Goal: Information Seeking & Learning: Learn about a topic

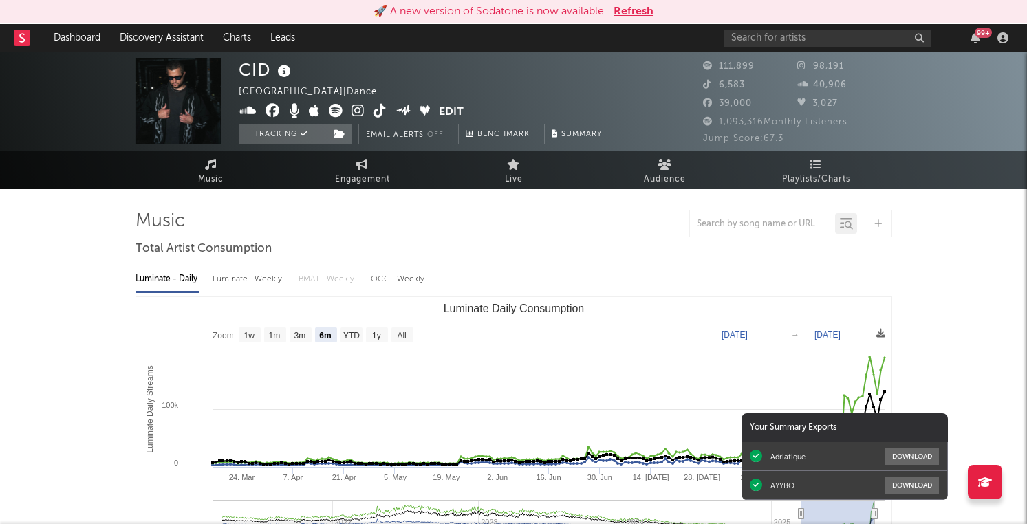
select select "6m"
click at [655, 1] on div "🚀 A new version of Sodatone is now available. Refresh" at bounding box center [513, 12] width 1027 height 24
click at [631, 12] on button "Refresh" at bounding box center [633, 11] width 40 height 17
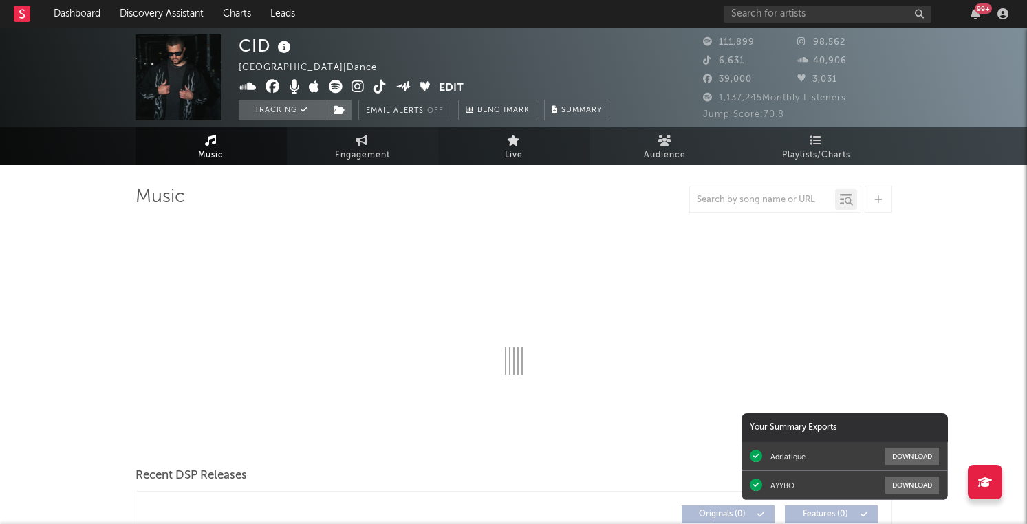
select select "6m"
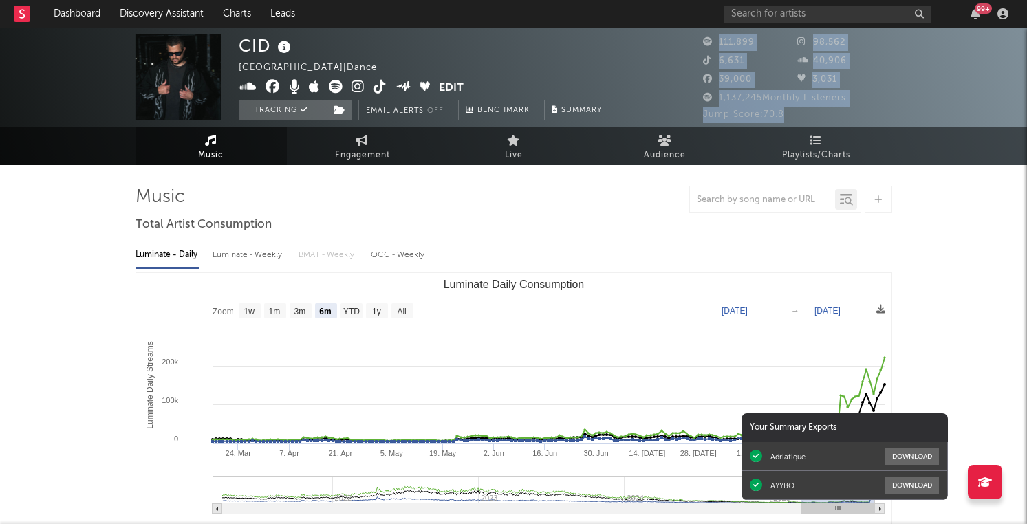
drag, startPoint x: 793, startPoint y: 109, endPoint x: 694, endPoint y: 116, distance: 99.3
click at [694, 116] on div "CID [GEOGRAPHIC_DATA] | Dance Edit Tracking Email Alerts Off Benchmark Summary …" at bounding box center [513, 78] width 1027 height 100
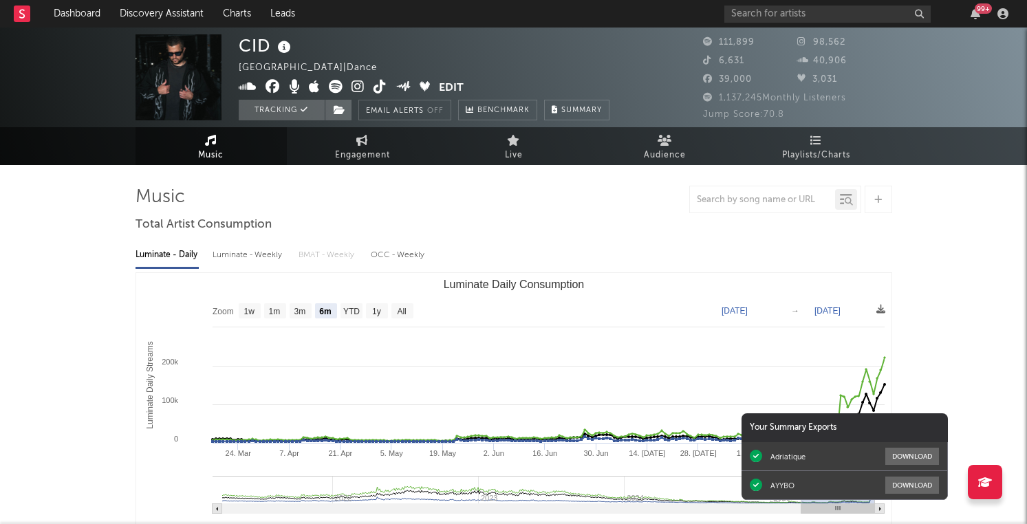
click at [844, 116] on div "Jump Score: 70.8" at bounding box center [797, 115] width 189 height 17
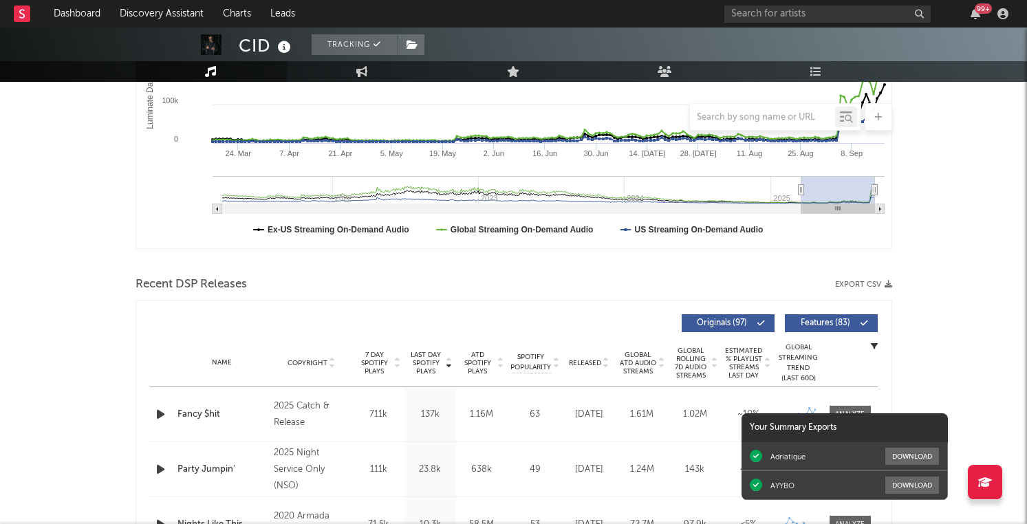
scroll to position [357, 0]
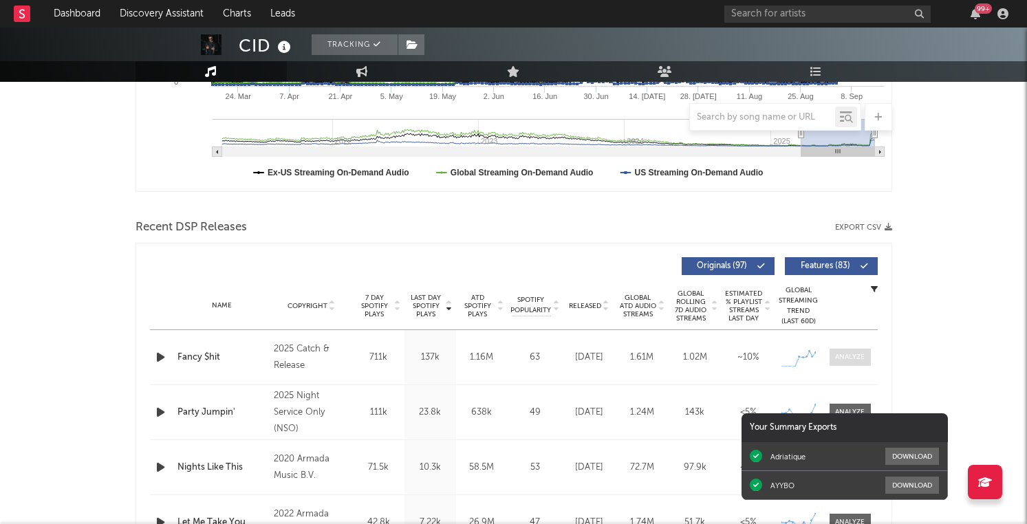
click at [843, 362] on span at bounding box center [849, 357] width 41 height 17
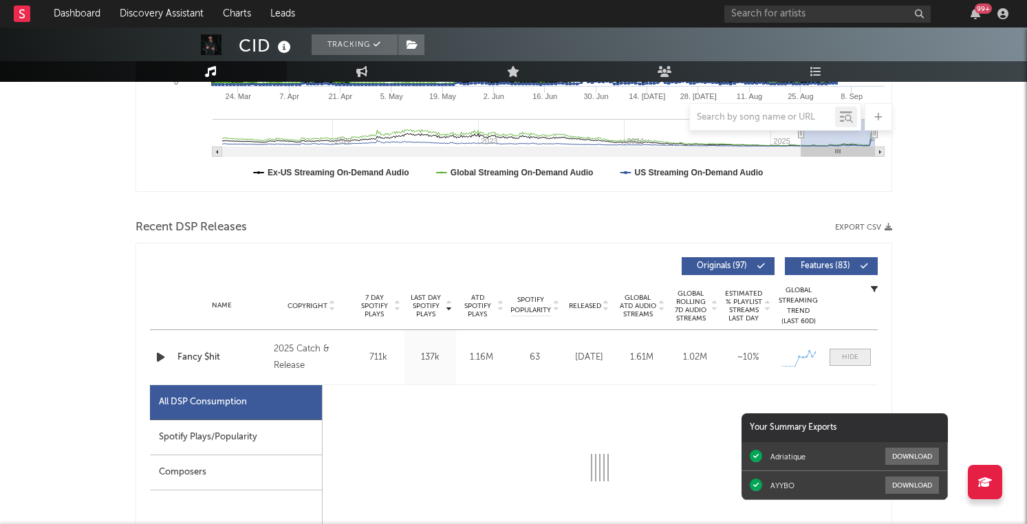
select select "1w"
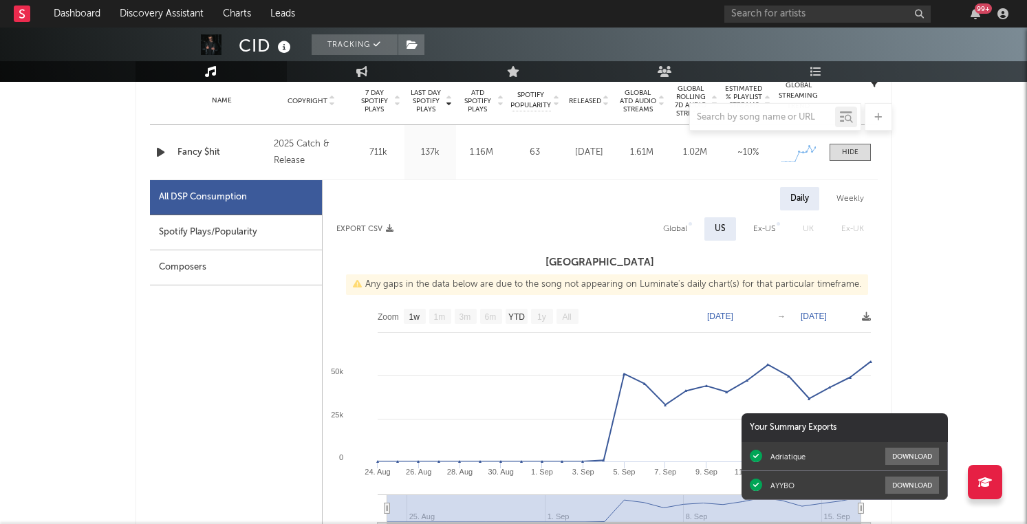
scroll to position [576, 0]
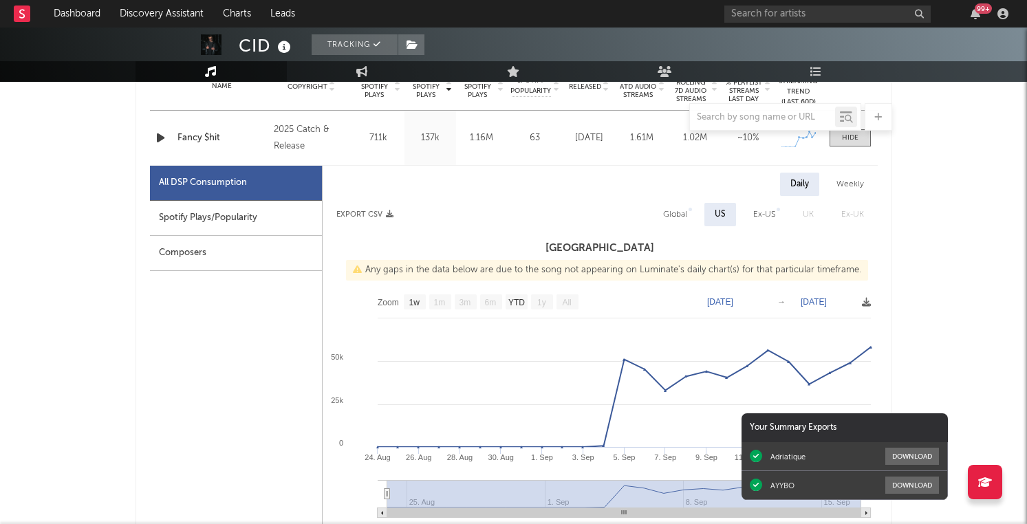
click at [285, 226] on div "Spotify Plays/Popularity" at bounding box center [236, 218] width 172 height 35
select select "1w"
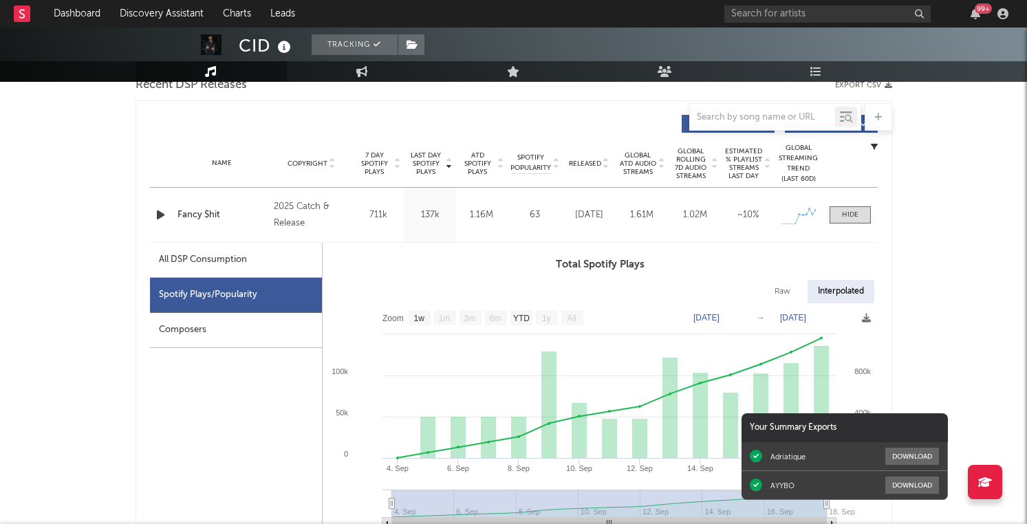
scroll to position [496, 0]
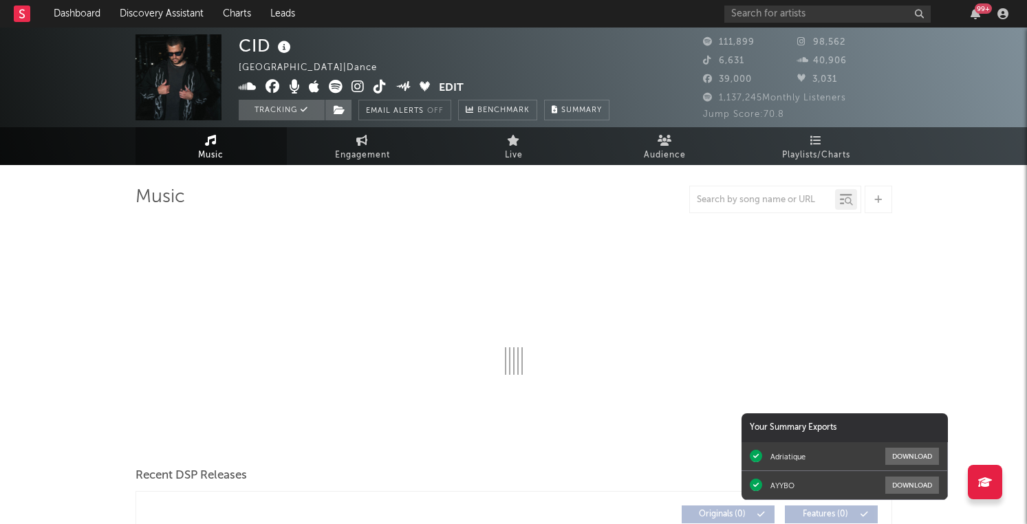
select select "6m"
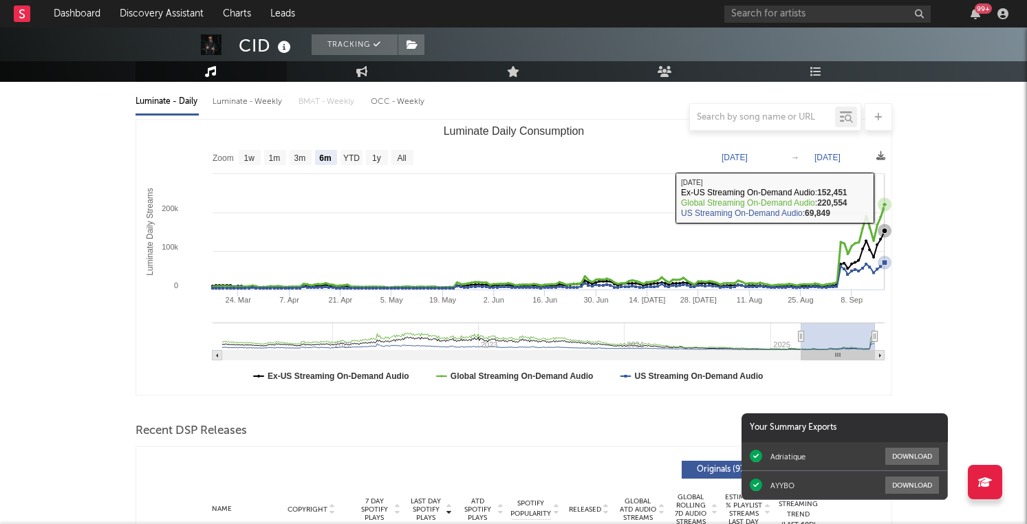
scroll to position [155, 0]
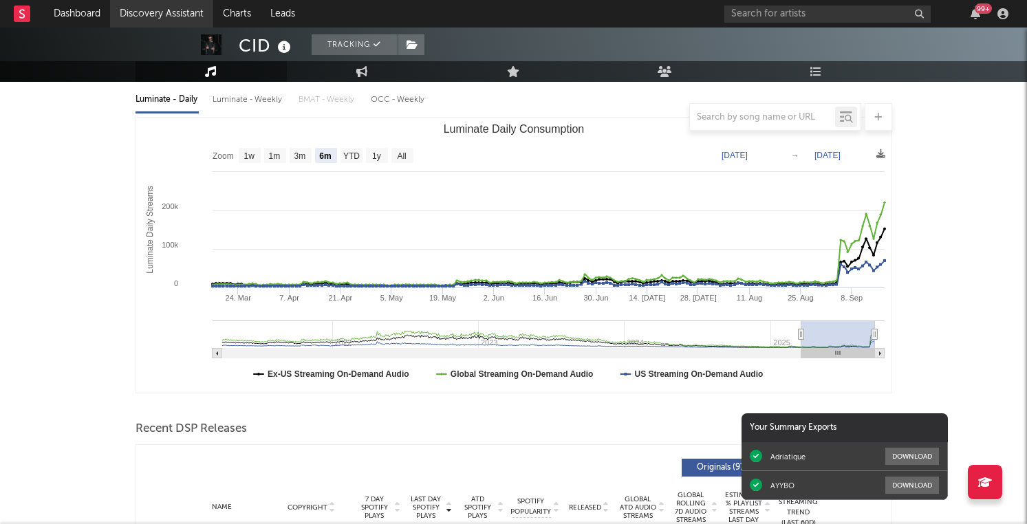
click at [138, 14] on link "Discovery Assistant" at bounding box center [161, 14] width 103 height 28
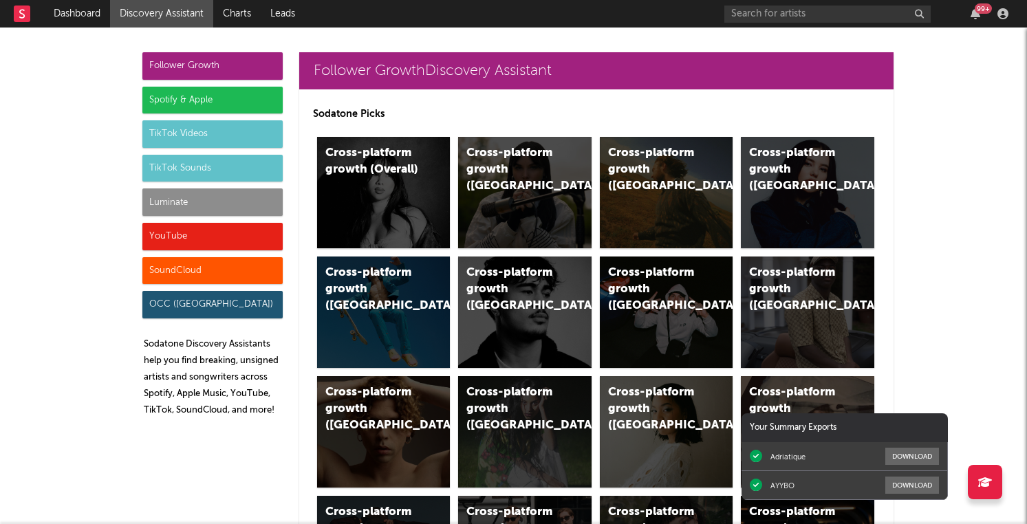
click at [216, 106] on div "Spotify & Apple" at bounding box center [212, 101] width 140 height 28
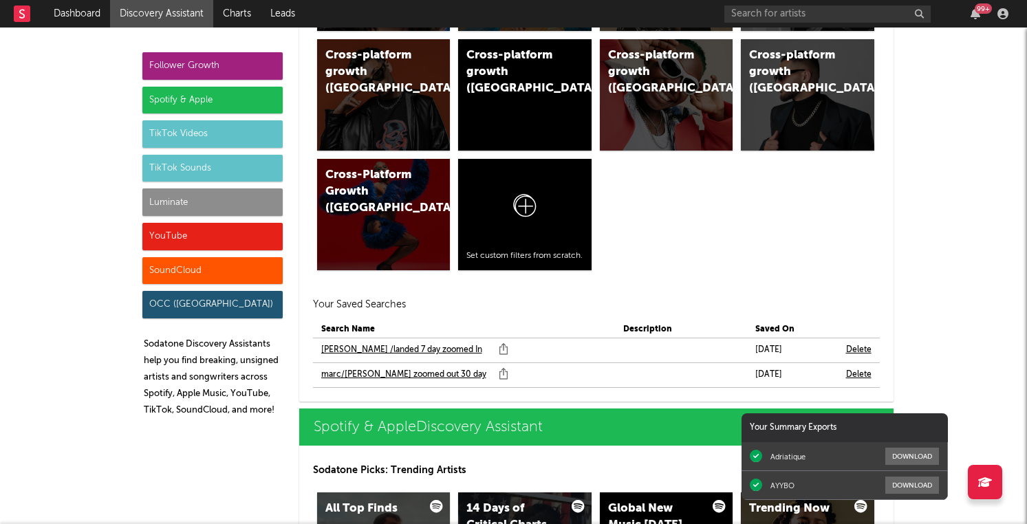
scroll to position [1408, 0]
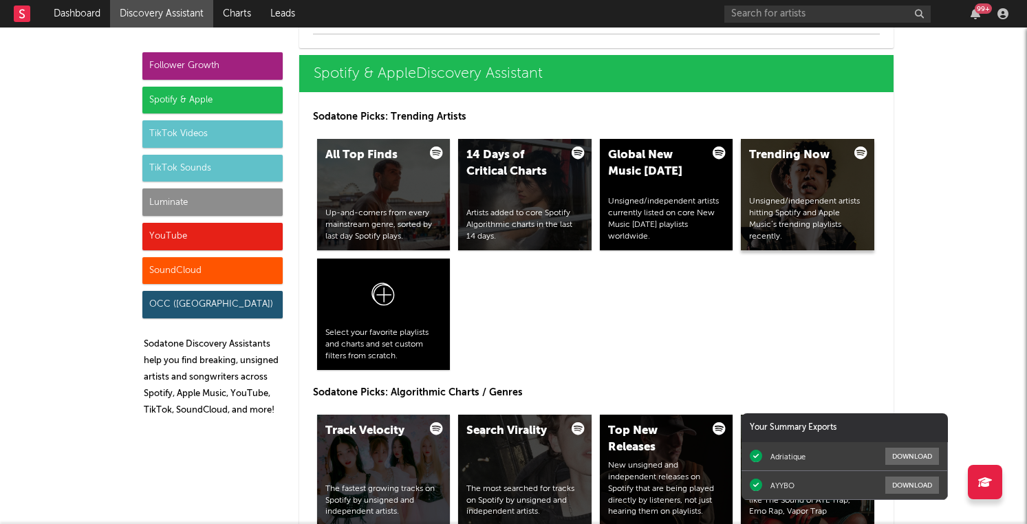
click at [840, 173] on div "Trending Now Unsigned/independent artists hitting Spotify and Apple Music’s tre…" at bounding box center [807, 194] width 133 height 111
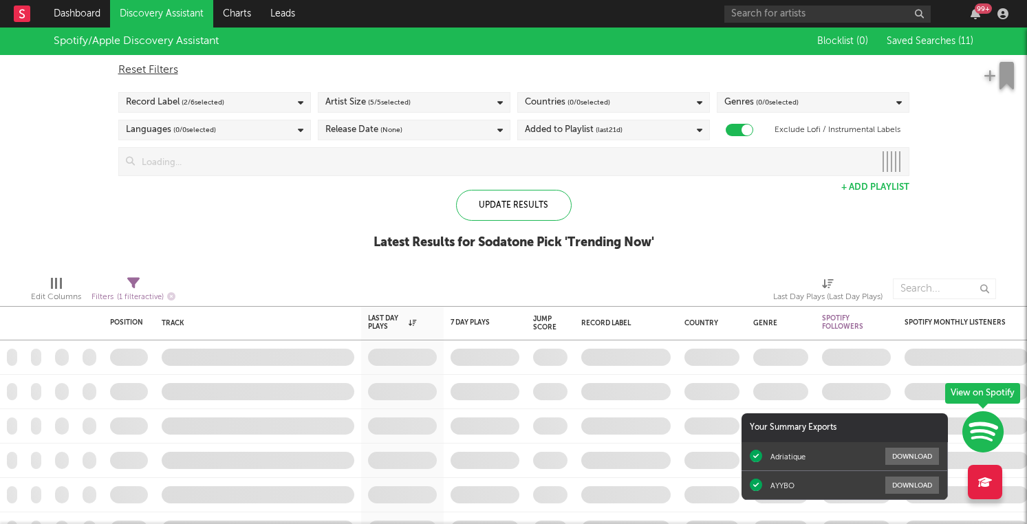
checkbox input "true"
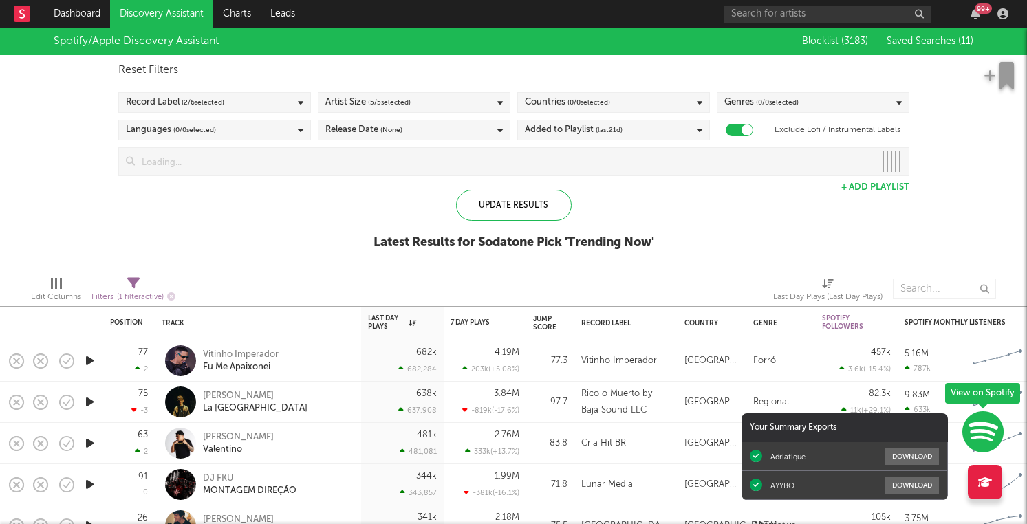
click at [94, 357] on icon "button" at bounding box center [90, 360] width 14 height 17
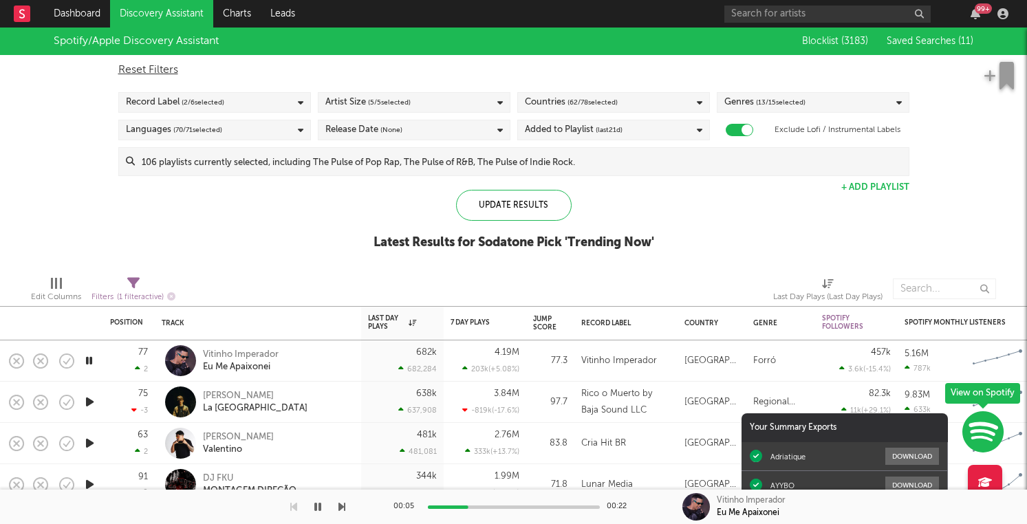
click at [908, 239] on div "Spotify/Apple Discovery Assistant Blocklist ( 3183 ) Saved Searches ( 11 ) Rese…" at bounding box center [513, 146] width 1027 height 237
click at [661, 173] on input at bounding box center [522, 162] width 774 height 28
click at [1008, 141] on div "Spotify/Apple Discovery Assistant Blocklist ( 3183 ) Saved Searches ( 11 ) Rese…" at bounding box center [513, 146] width 1027 height 237
click at [16, 357] on icon "button" at bounding box center [16, 360] width 19 height 19
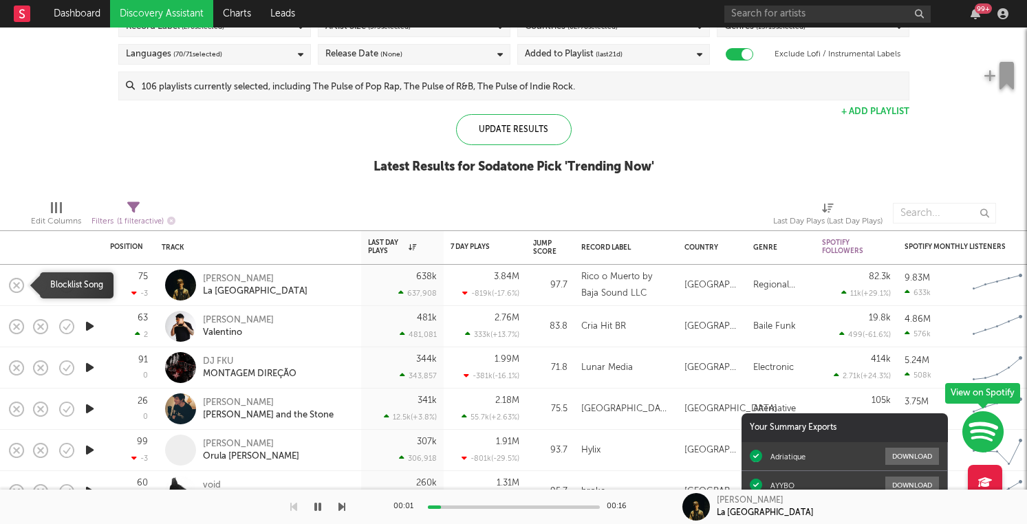
click at [19, 279] on icon "button" at bounding box center [16, 285] width 19 height 19
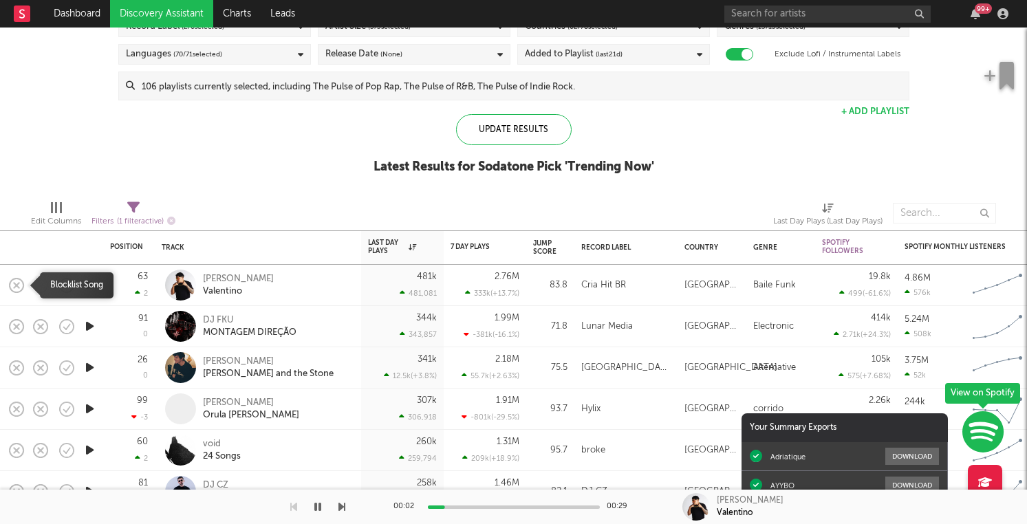
click at [19, 280] on icon "button" at bounding box center [16, 285] width 19 height 19
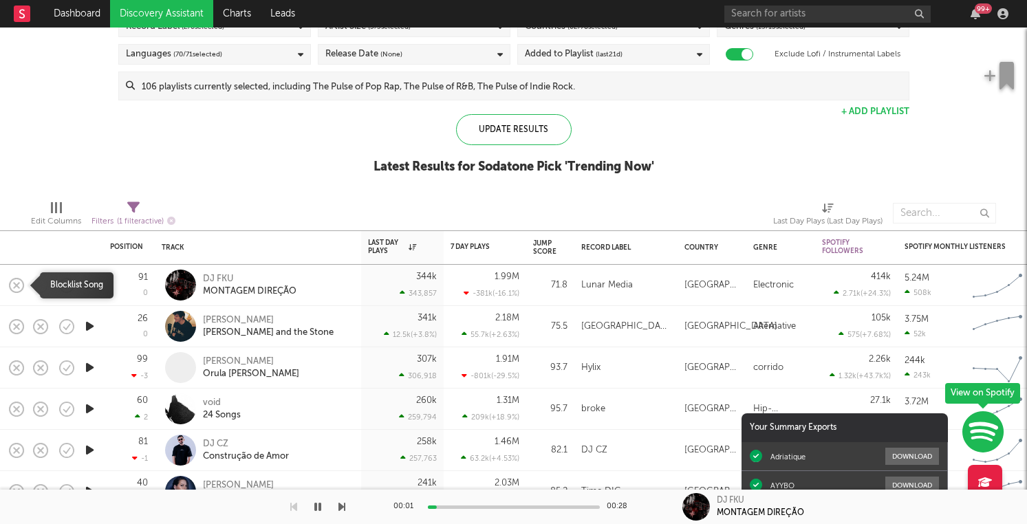
click at [17, 288] on icon "button" at bounding box center [16, 285] width 19 height 19
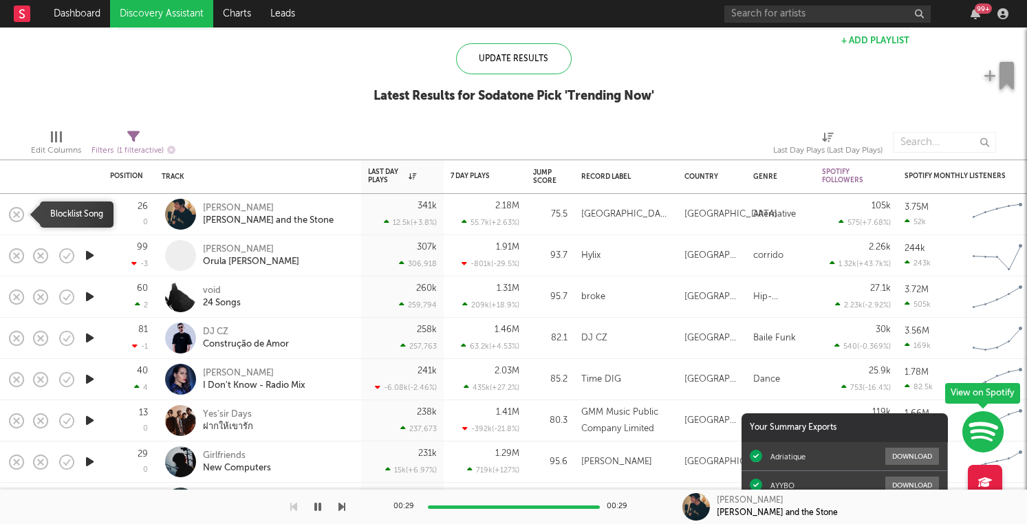
click at [17, 210] on icon "button" at bounding box center [16, 214] width 19 height 19
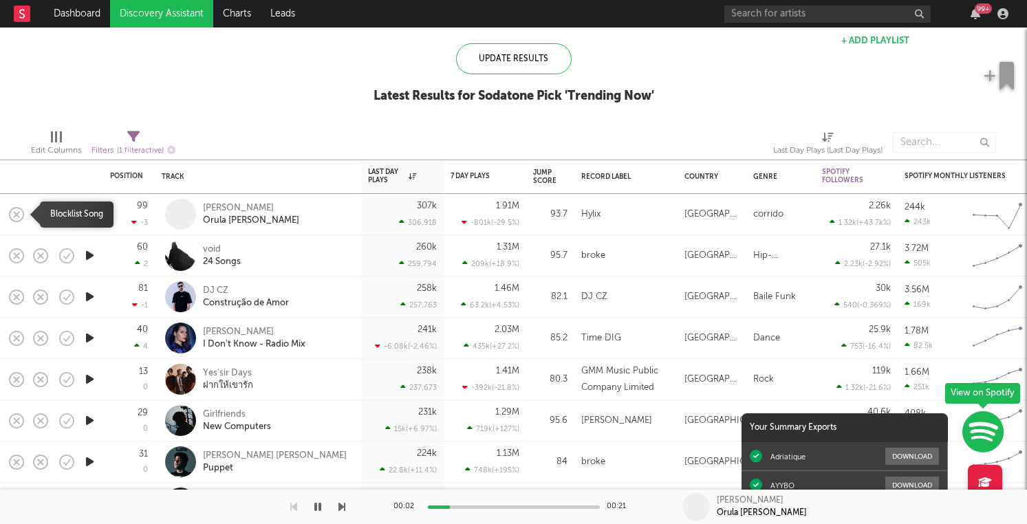
click at [20, 211] on icon "button" at bounding box center [16, 214] width 19 height 19
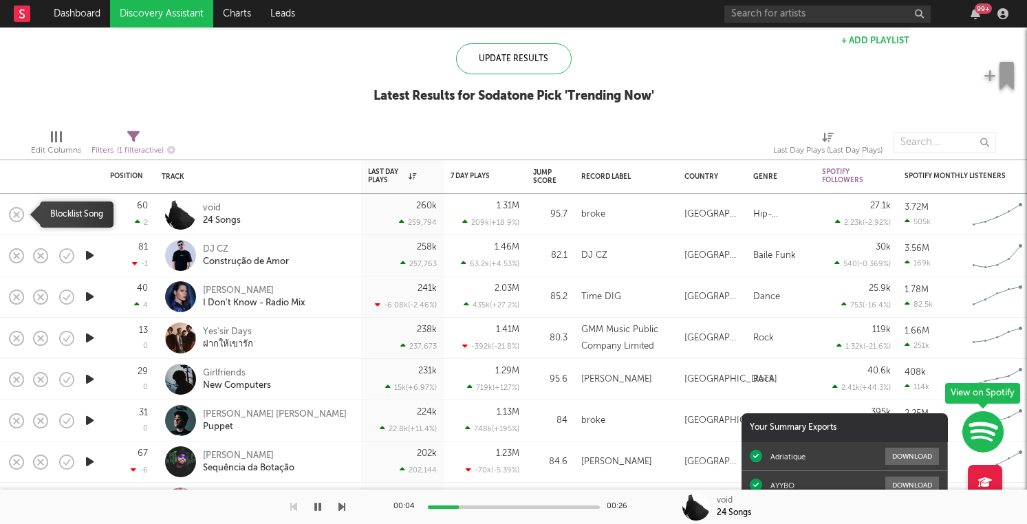
click at [19, 219] on icon "button" at bounding box center [16, 214] width 19 height 19
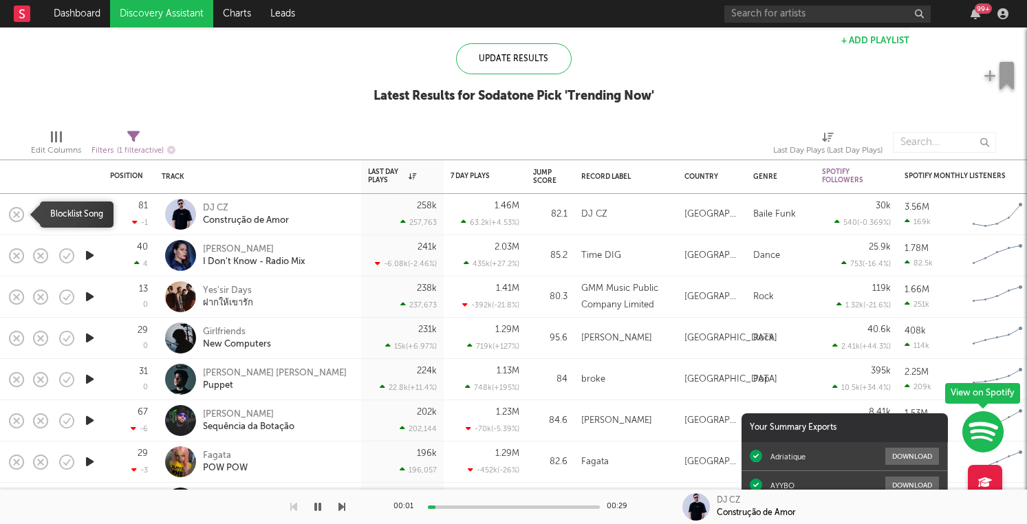
click at [19, 219] on icon "button" at bounding box center [16, 214] width 19 height 19
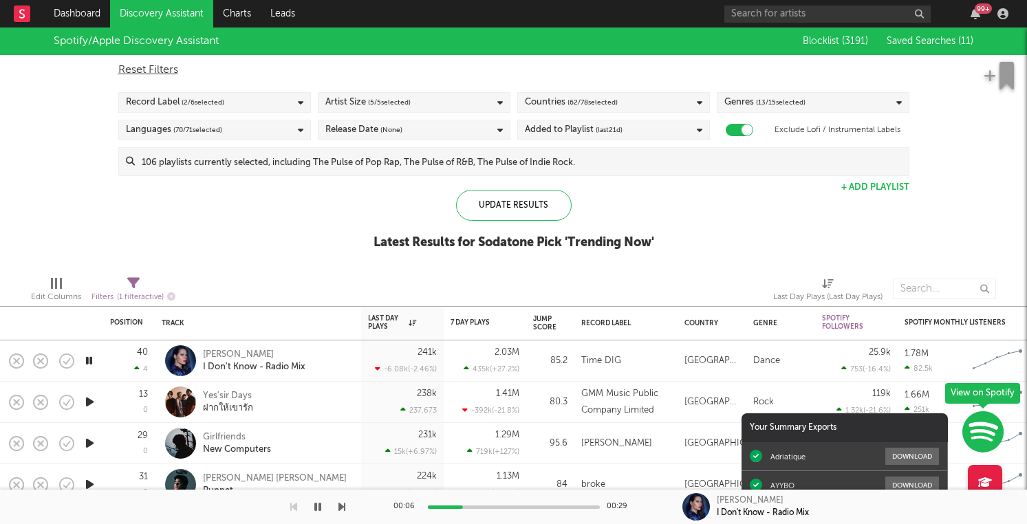
click at [221, 135] on span "( 70 / 71 selected)" at bounding box center [197, 130] width 49 height 17
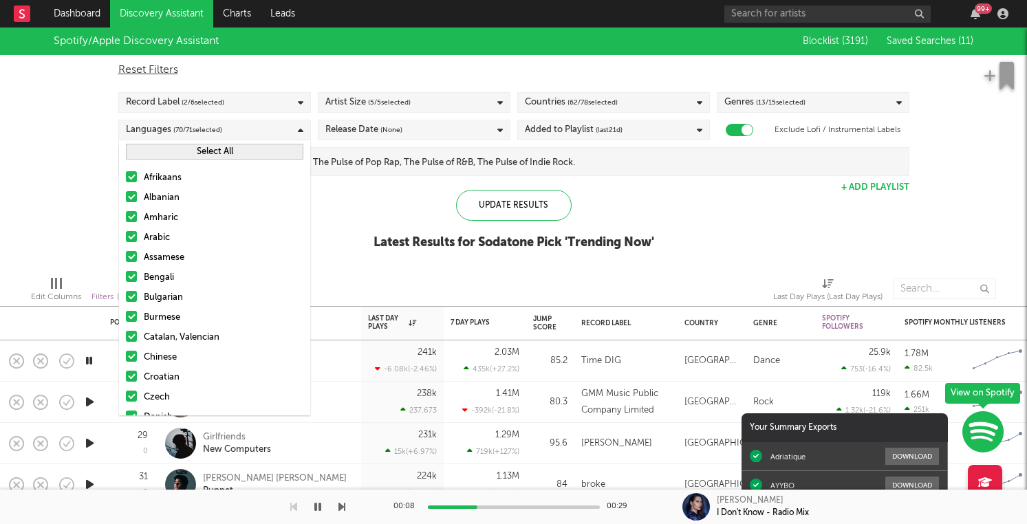
click at [216, 152] on button "Select All" at bounding box center [214, 152] width 177 height 16
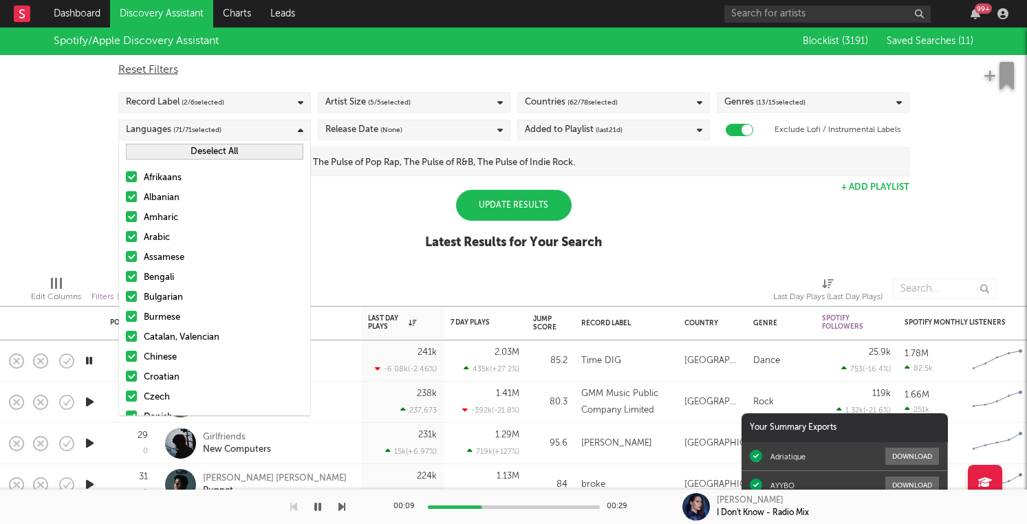
click at [216, 152] on button "Deselect All" at bounding box center [214, 152] width 177 height 16
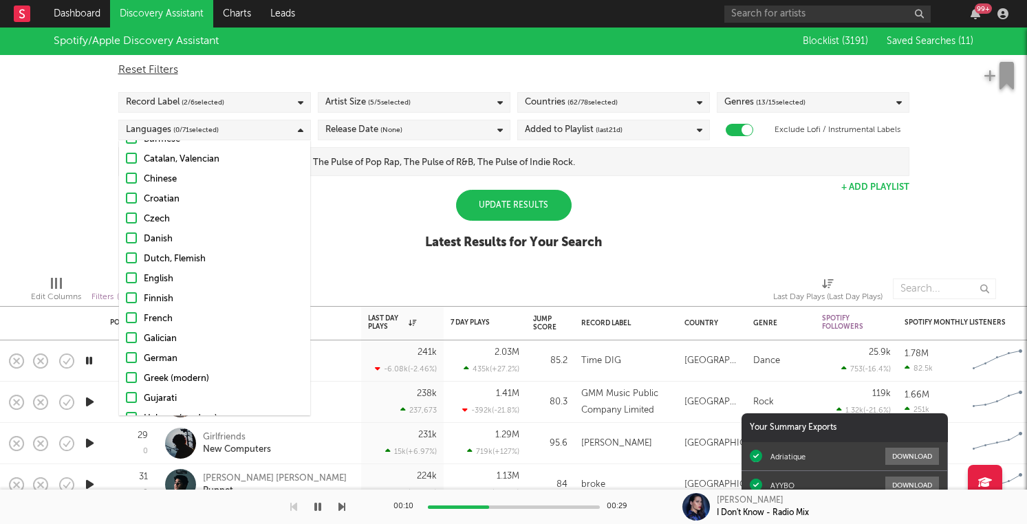
scroll to position [185, 0]
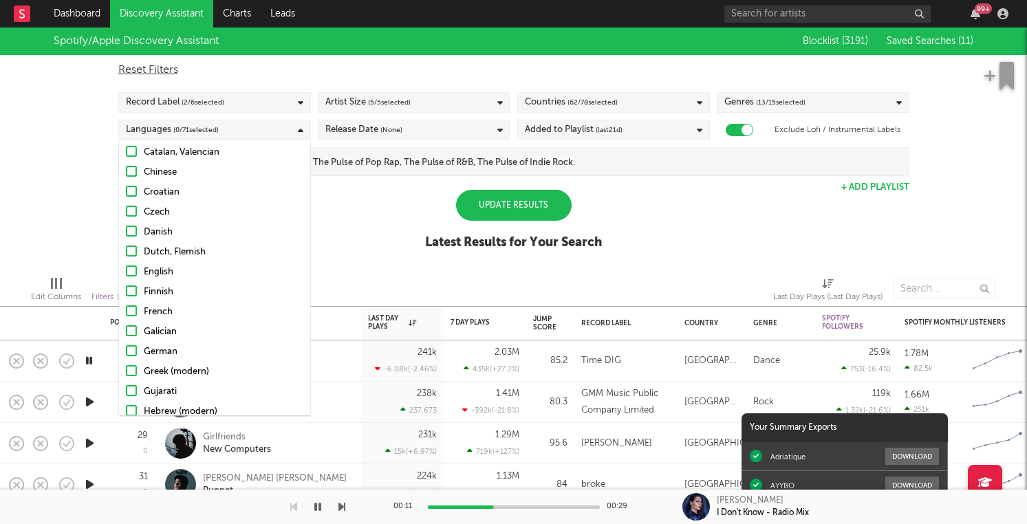
click at [129, 274] on div at bounding box center [131, 270] width 11 height 11
click at [126, 274] on input "English" at bounding box center [126, 272] width 0 height 17
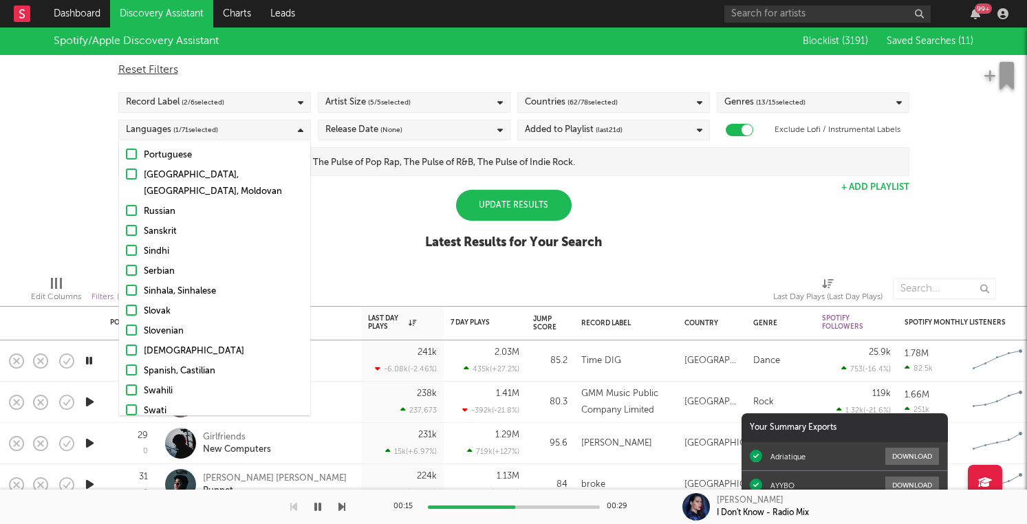
scroll to position [967, 0]
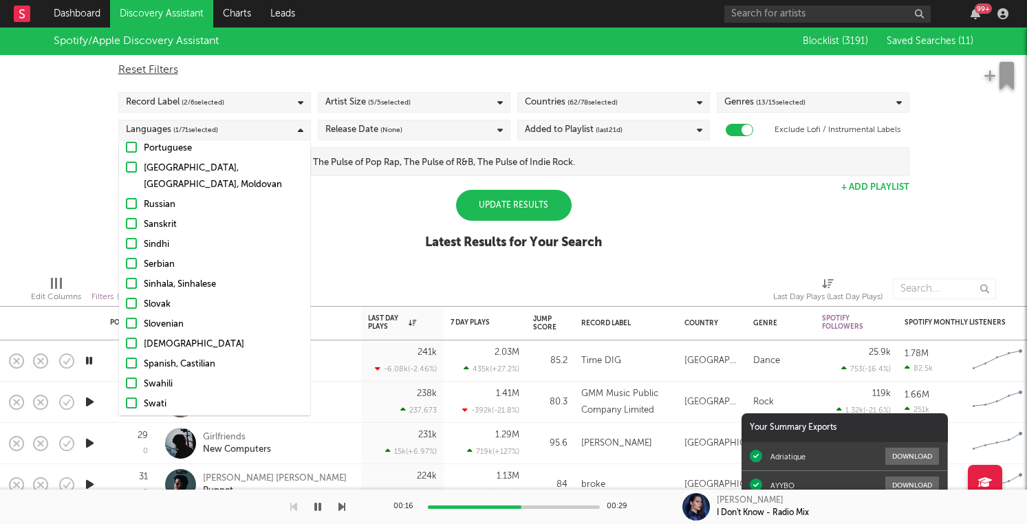
click at [129, 358] on div at bounding box center [131, 363] width 11 height 11
click at [126, 356] on input "Spanish, Castilian" at bounding box center [126, 364] width 0 height 17
click at [503, 208] on div "Update Results" at bounding box center [514, 205] width 116 height 31
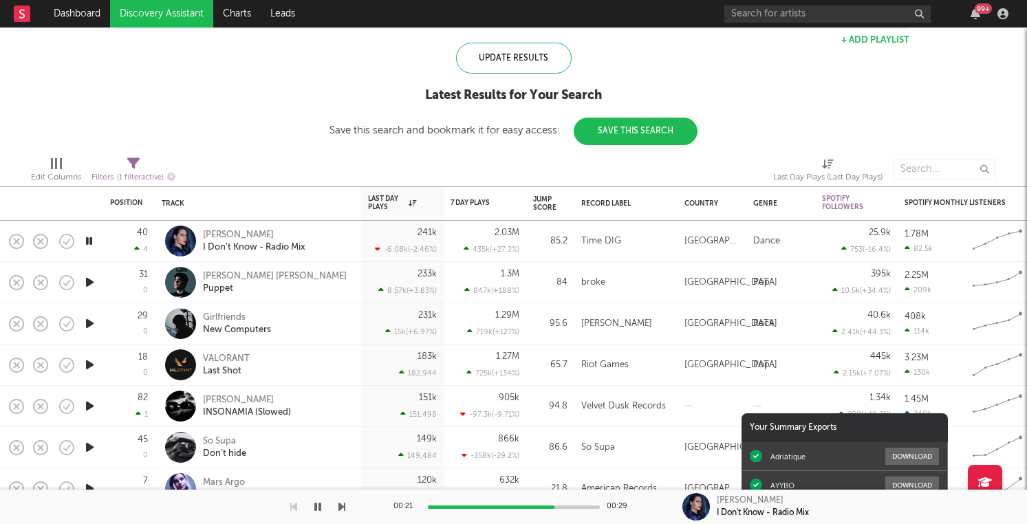
click at [91, 279] on icon "button" at bounding box center [90, 282] width 14 height 17
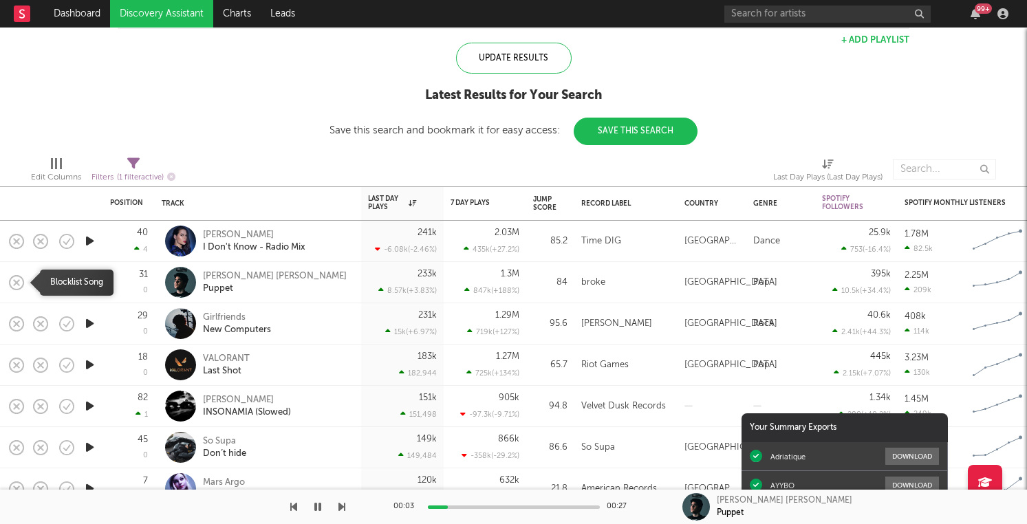
click at [18, 281] on rect "button" at bounding box center [17, 282] width 6 height 6
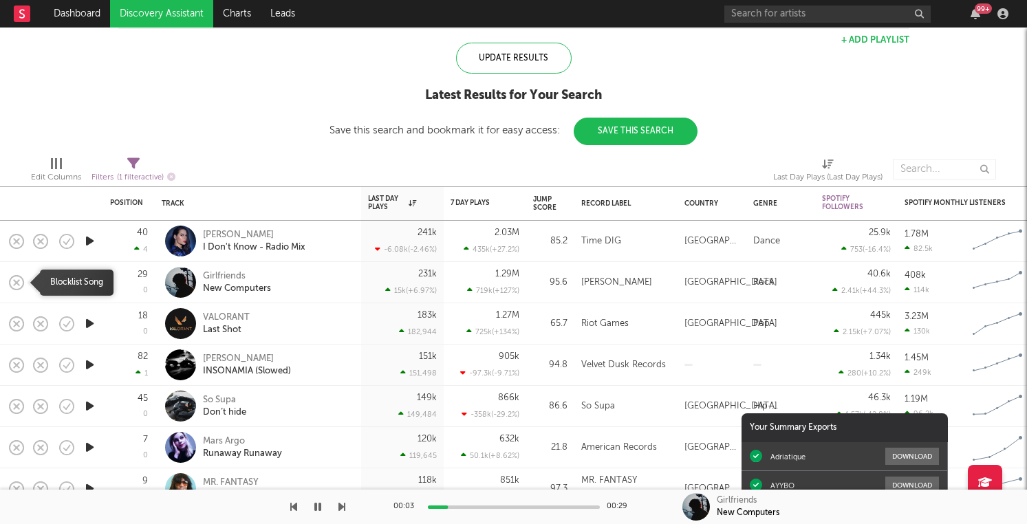
click at [19, 281] on icon "button" at bounding box center [16, 282] width 19 height 19
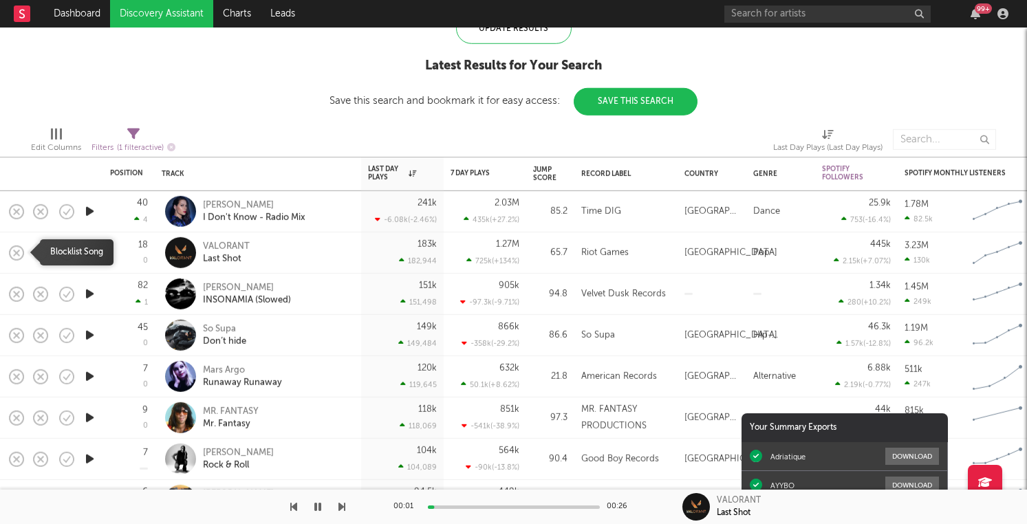
click at [14, 256] on icon "button" at bounding box center [16, 252] width 19 height 19
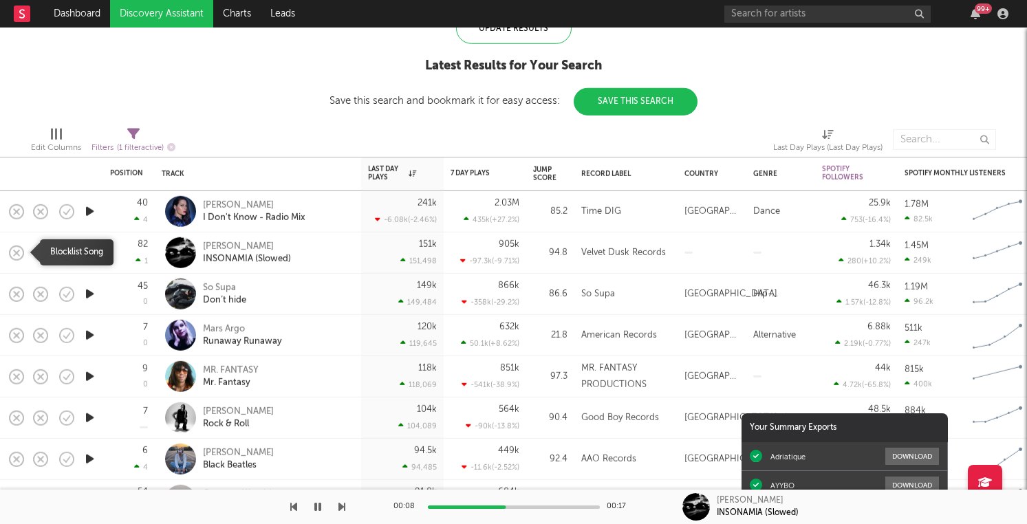
click at [17, 252] on rect "button" at bounding box center [17, 253] width 6 height 6
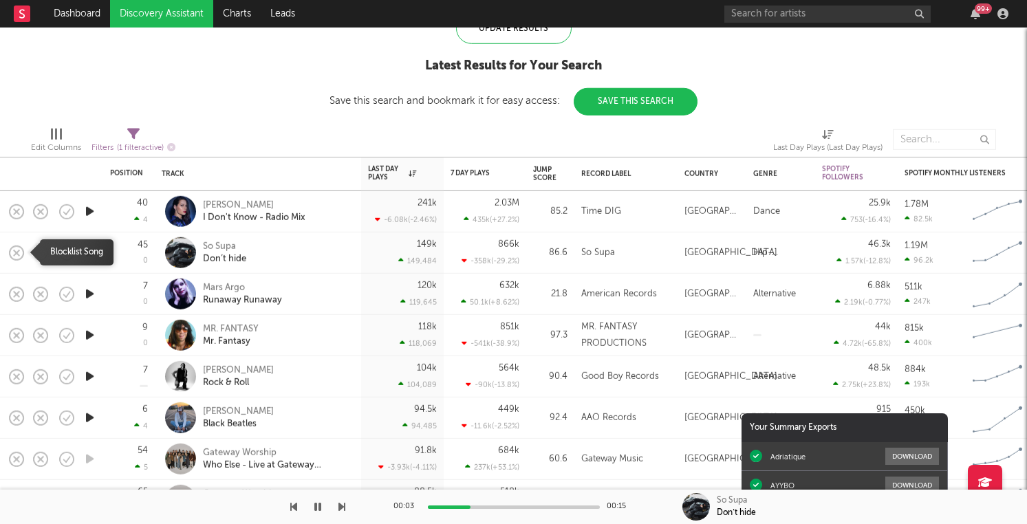
click at [21, 251] on icon "button" at bounding box center [16, 252] width 19 height 19
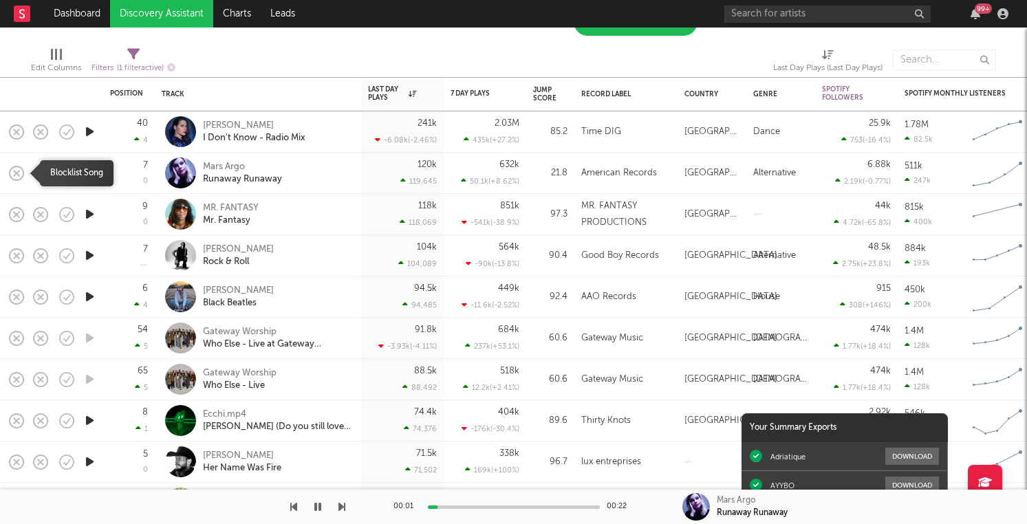
click at [19, 175] on rect "button" at bounding box center [17, 173] width 6 height 6
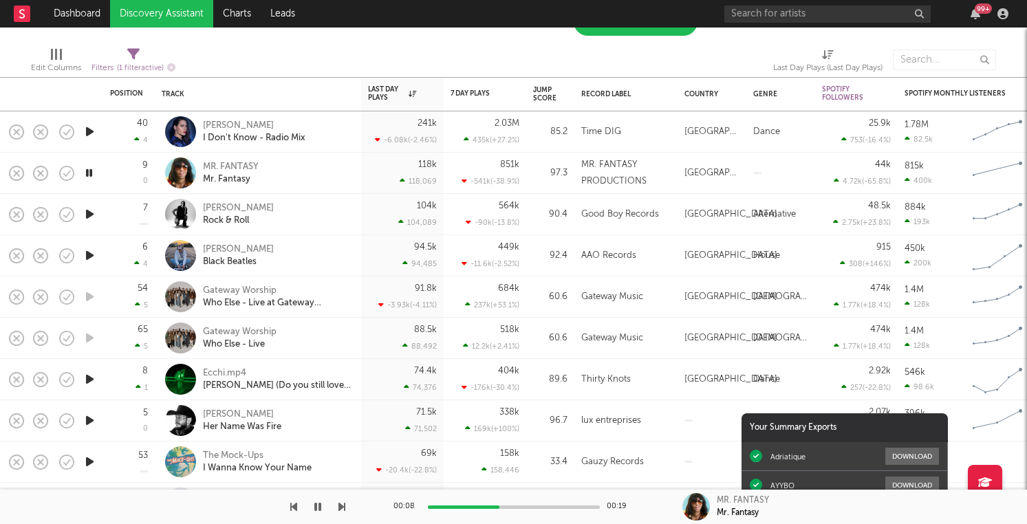
drag, startPoint x: 17, startPoint y: 175, endPoint x: 85, endPoint y: 212, distance: 77.2
click at [93, 212] on icon "button" at bounding box center [90, 214] width 14 height 17
click at [17, 214] on rect "button" at bounding box center [17, 214] width 6 height 6
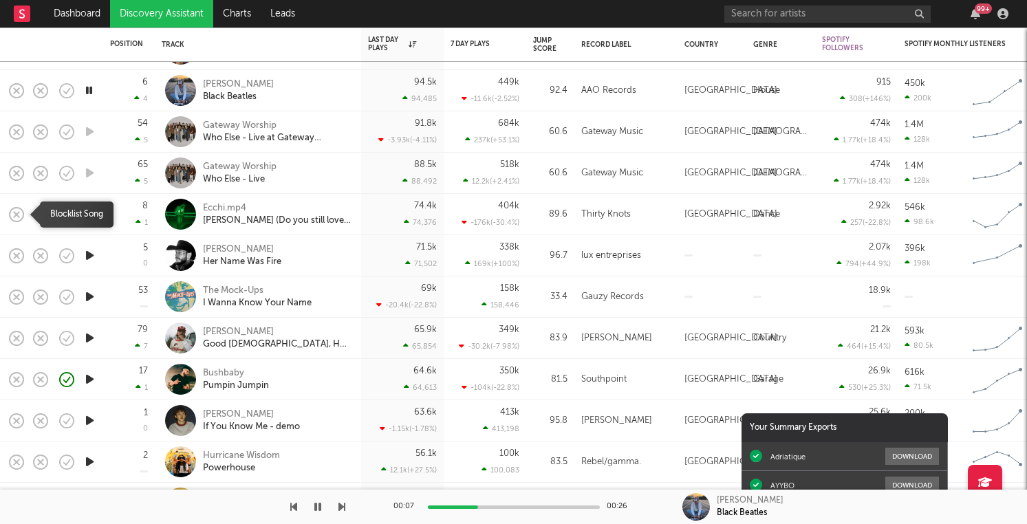
click at [17, 213] on rect "button" at bounding box center [17, 214] width 6 height 6
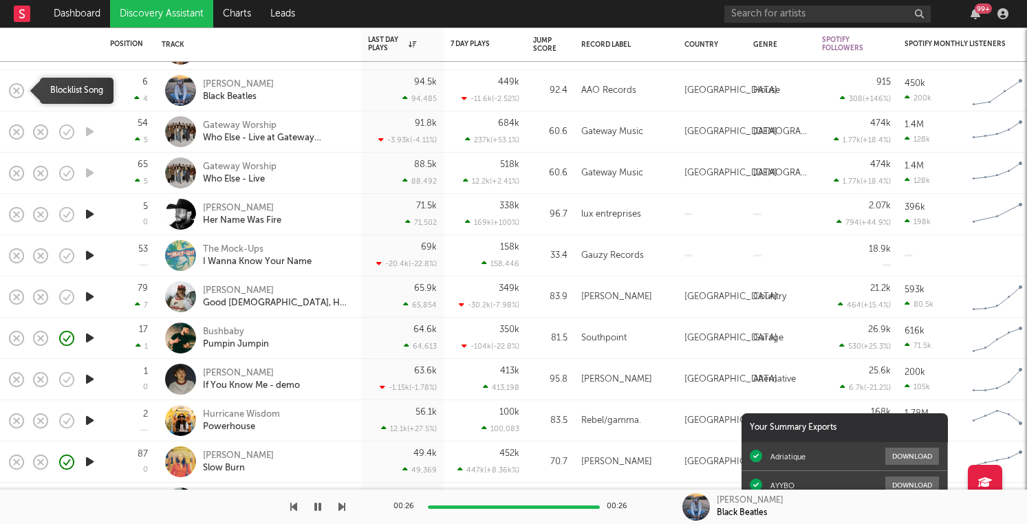
click at [17, 89] on rect "button" at bounding box center [17, 90] width 6 height 6
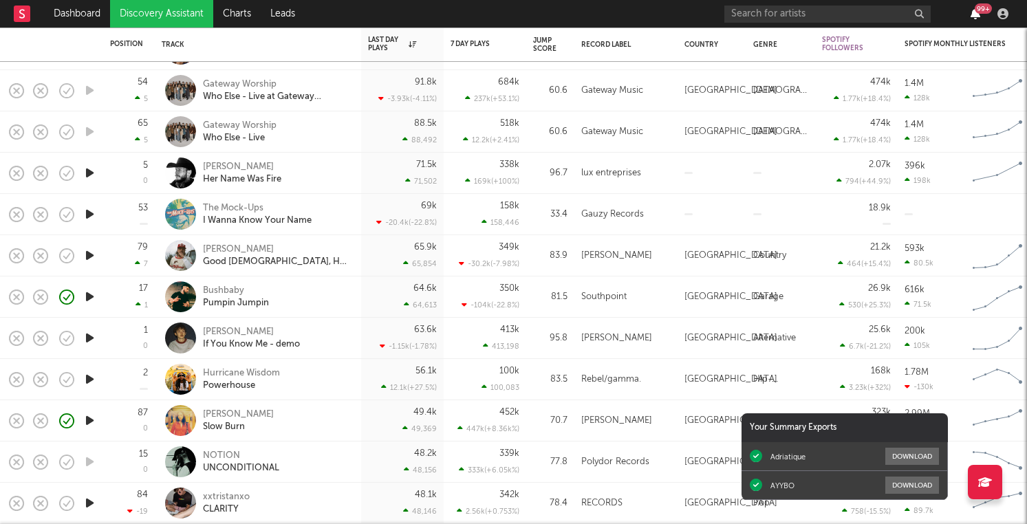
click at [974, 17] on icon "button" at bounding box center [975, 13] width 10 height 11
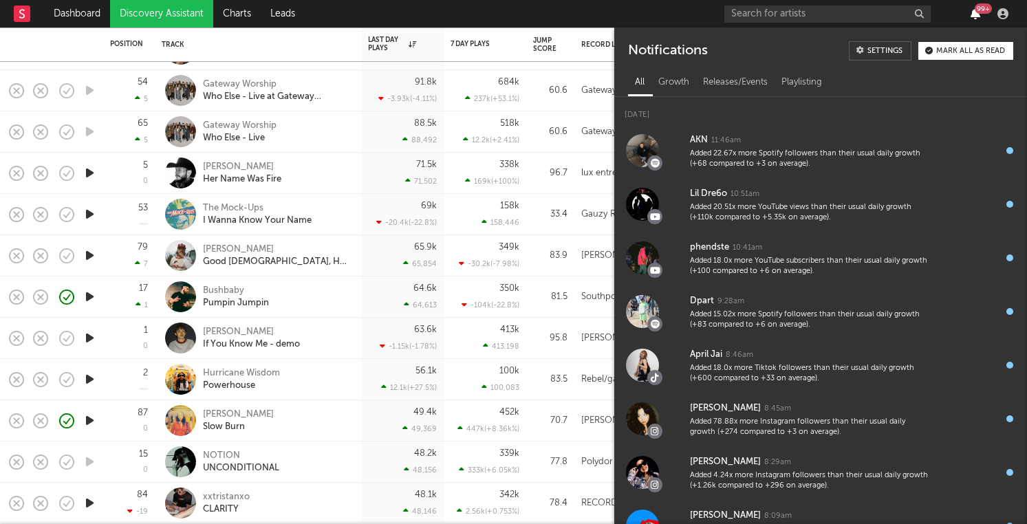
click at [974, 17] on icon "button" at bounding box center [975, 13] width 10 height 11
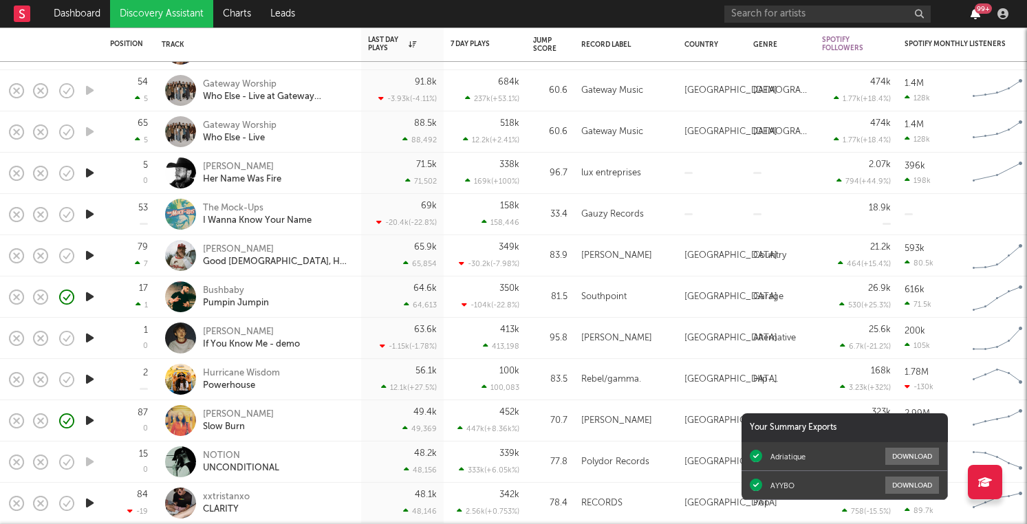
click at [974, 17] on icon "button" at bounding box center [975, 13] width 10 height 11
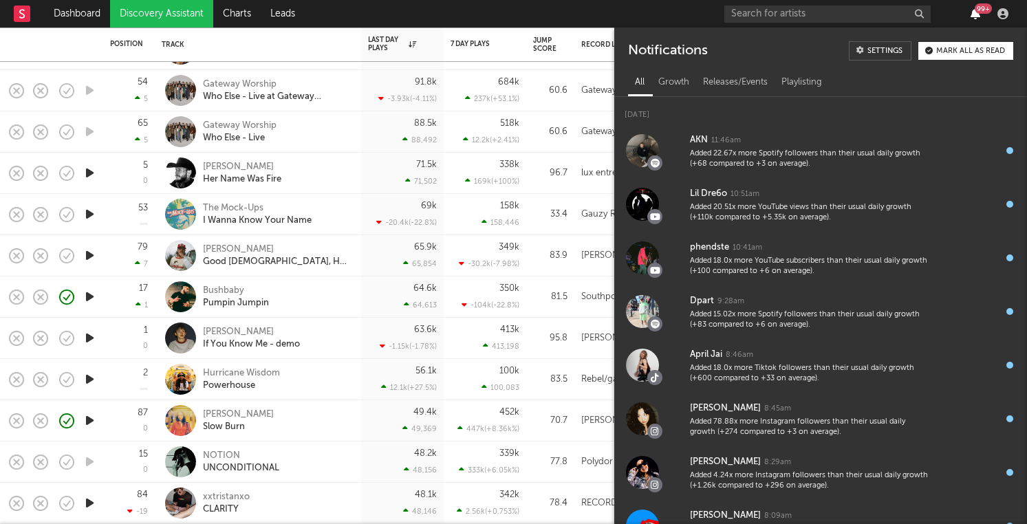
click at [974, 17] on icon "button" at bounding box center [975, 13] width 10 height 11
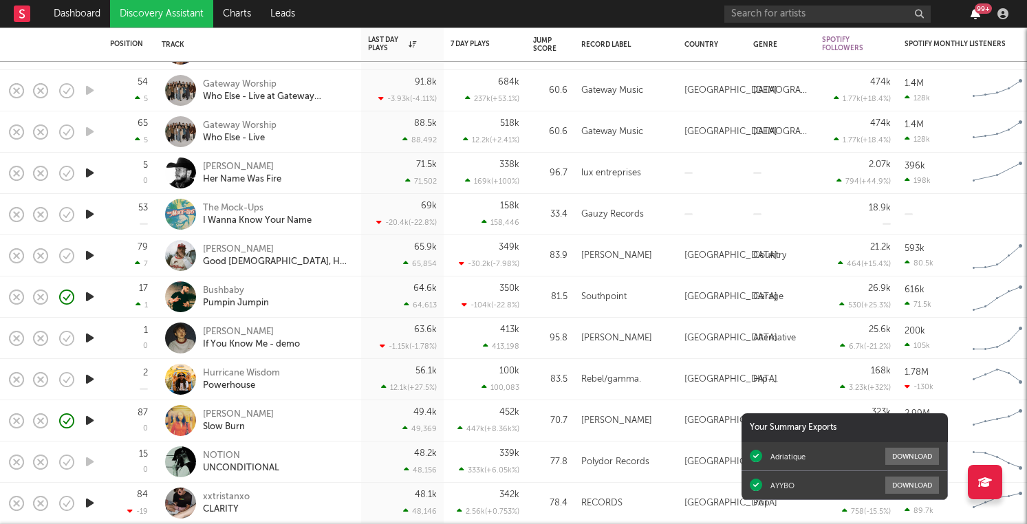
click at [974, 17] on icon "button" at bounding box center [975, 13] width 10 height 11
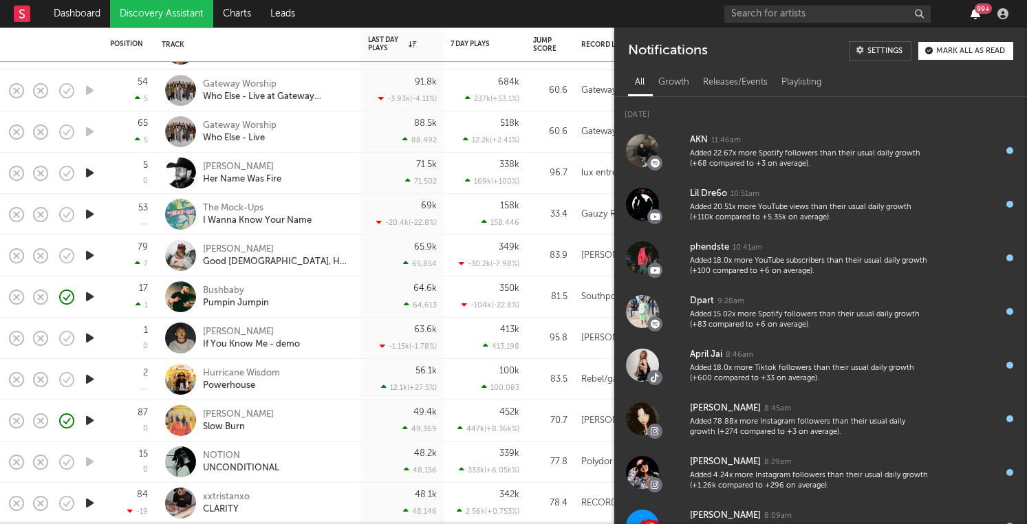
click at [972, 14] on icon "button" at bounding box center [975, 13] width 10 height 11
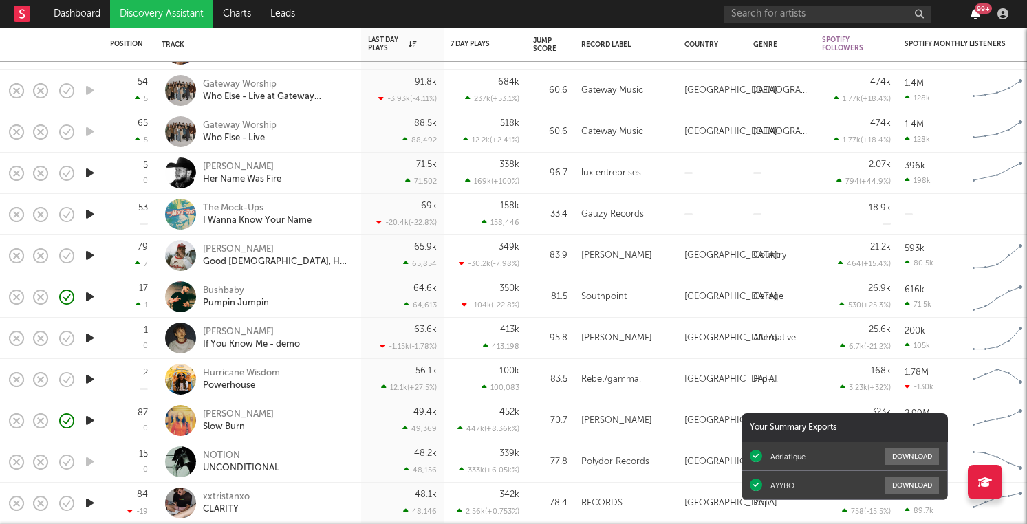
click at [972, 13] on icon "button" at bounding box center [975, 13] width 10 height 11
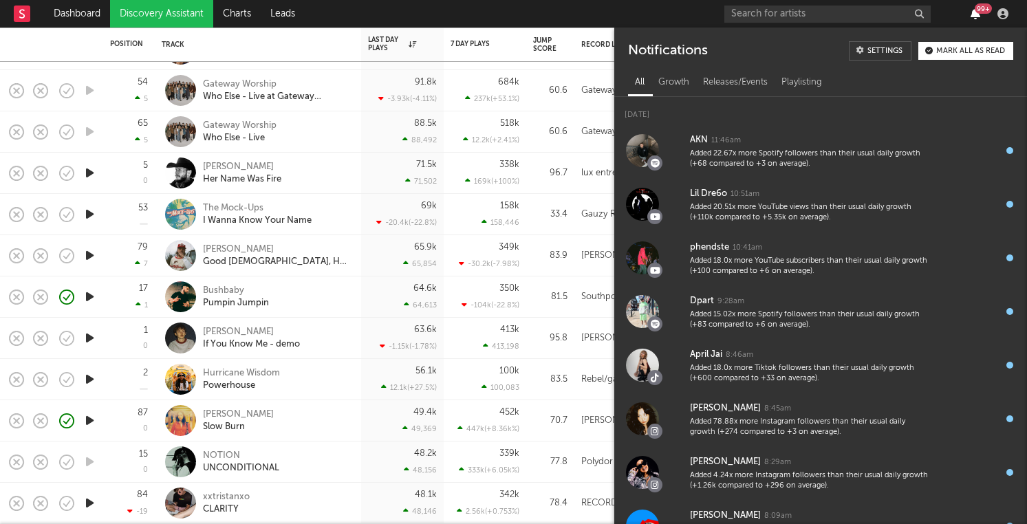
click at [972, 13] on icon "button" at bounding box center [975, 13] width 10 height 11
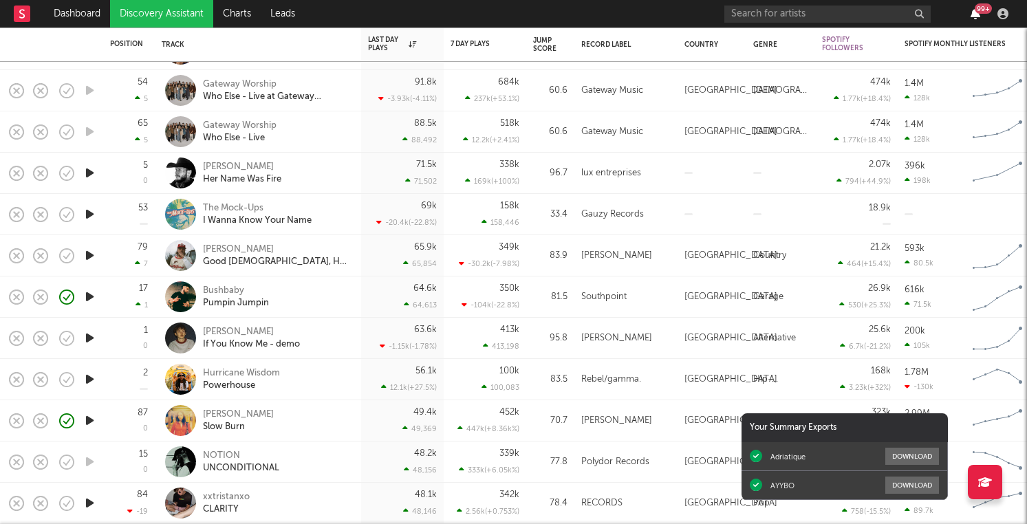
click at [972, 13] on icon "button" at bounding box center [975, 13] width 10 height 11
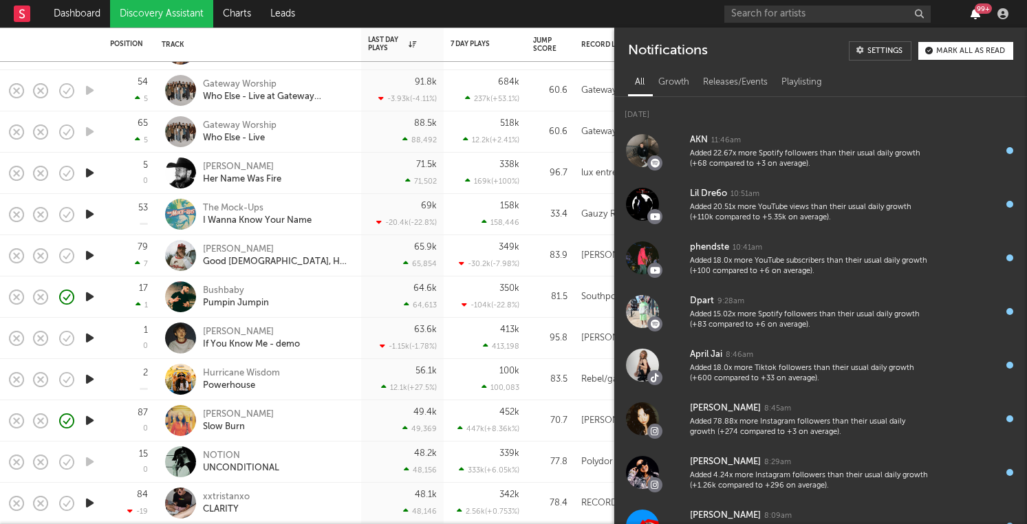
click at [973, 19] on icon "button" at bounding box center [975, 13] width 10 height 11
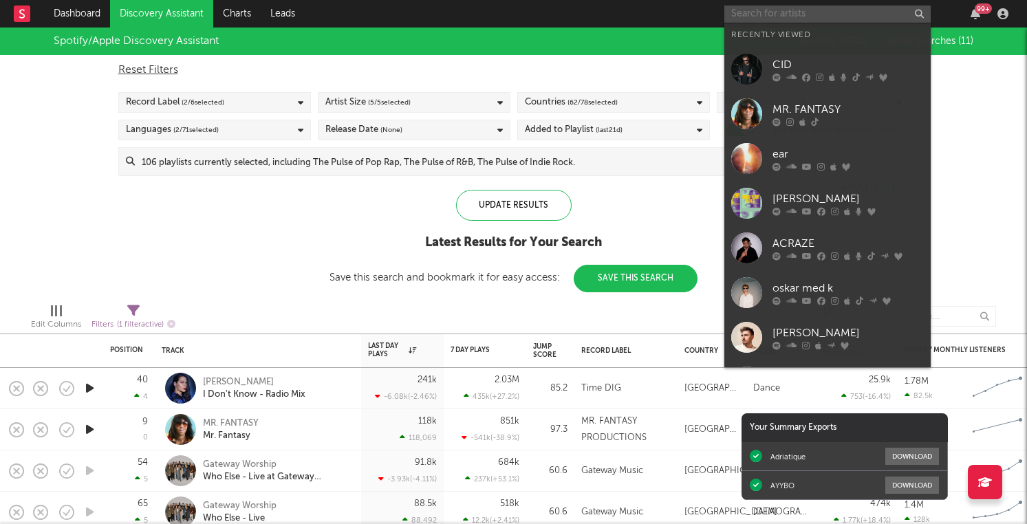
click at [824, 9] on input "text" at bounding box center [827, 14] width 206 height 17
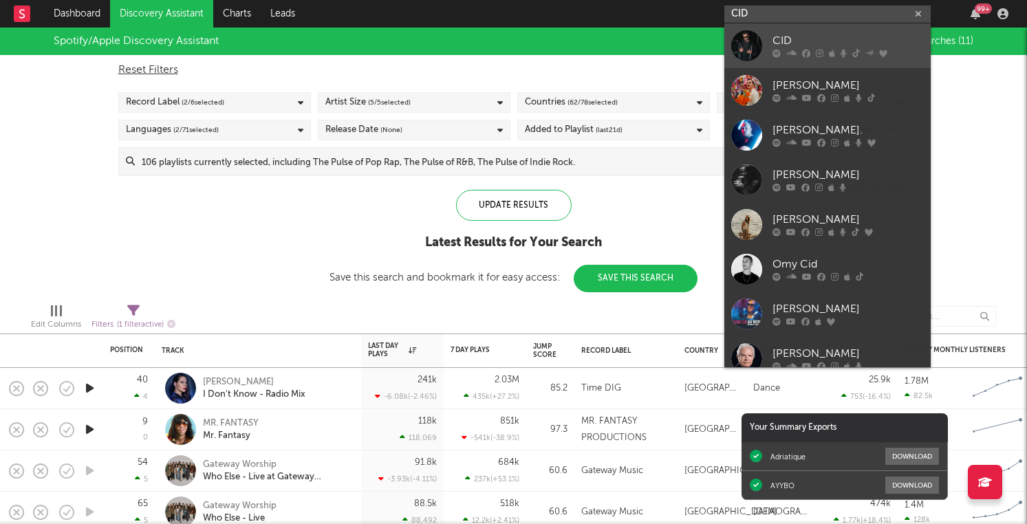
type input "CID"
click at [822, 50] on div at bounding box center [847, 54] width 151 height 8
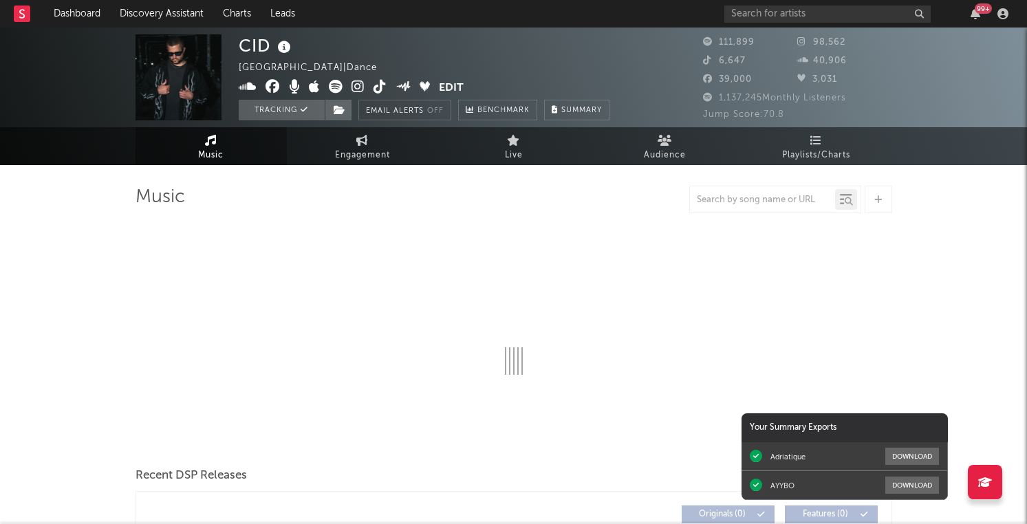
select select "6m"
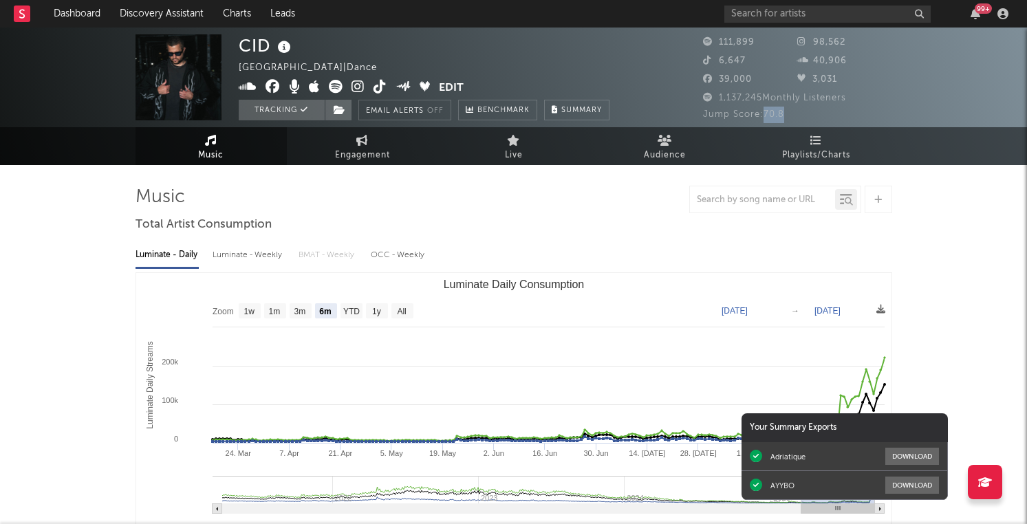
drag, startPoint x: 793, startPoint y: 115, endPoint x: 764, endPoint y: 113, distance: 28.9
click at [764, 113] on div "Jump Score: 70.8" at bounding box center [797, 115] width 189 height 17
click at [764, 113] on span "Jump Score: 70.8" at bounding box center [743, 114] width 81 height 9
click at [841, 129] on link "Playlists/Charts" at bounding box center [816, 146] width 151 height 38
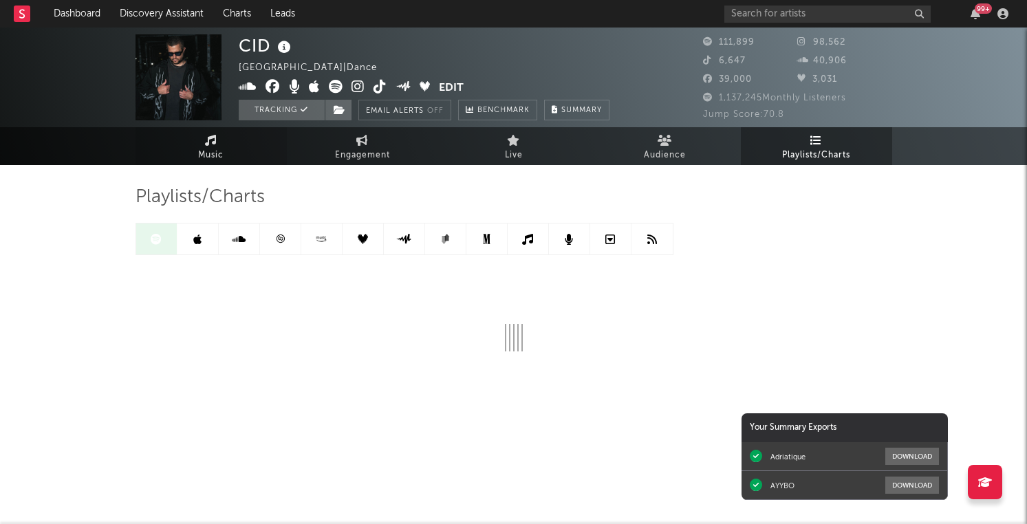
click at [239, 148] on link "Music" at bounding box center [210, 146] width 151 height 38
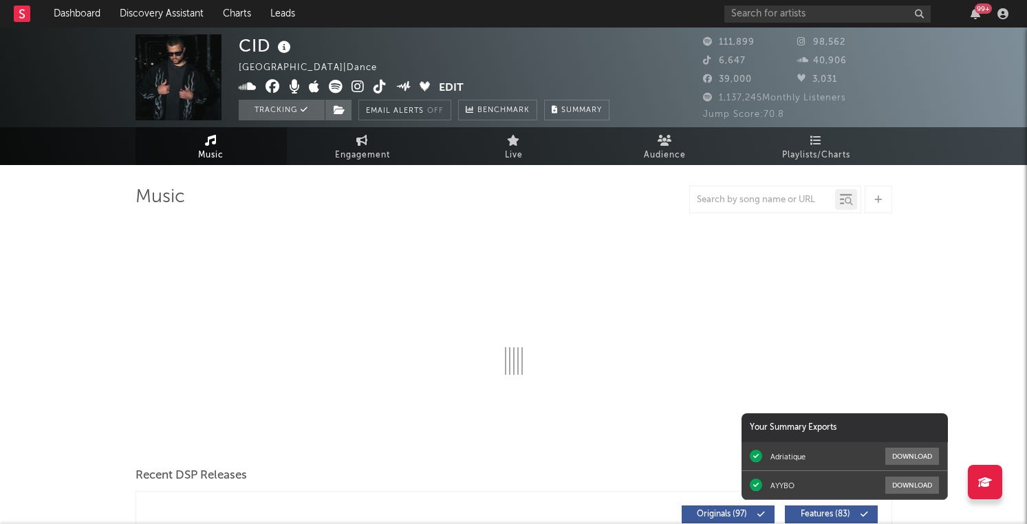
select select "6m"
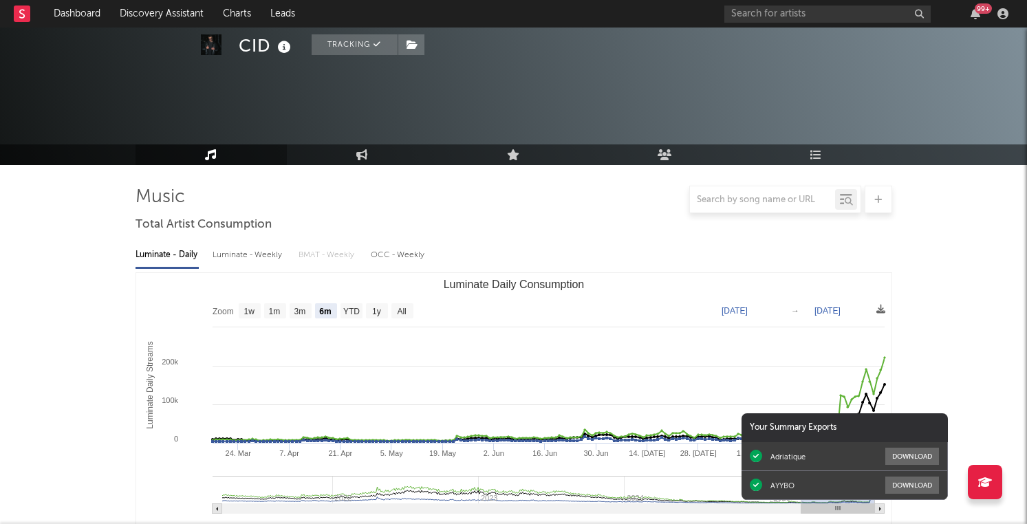
scroll to position [304, 0]
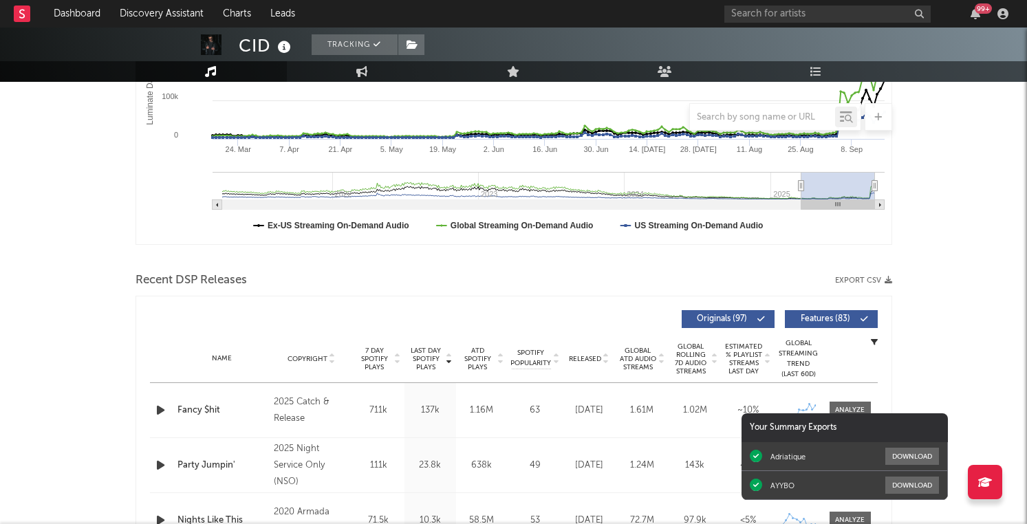
click at [542, 248] on div at bounding box center [513, 258] width 756 height 21
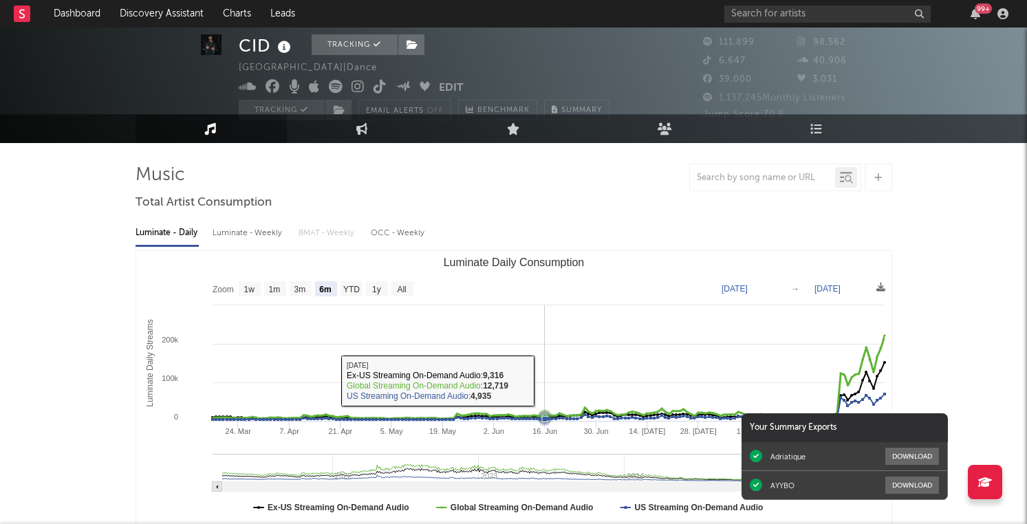
scroll to position [0, 0]
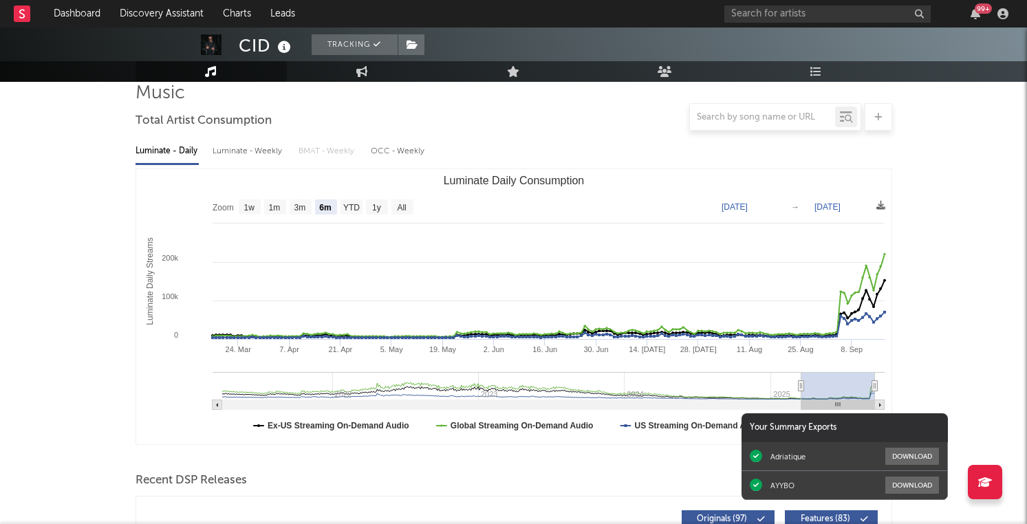
scroll to position [96, 0]
